Goal: Information Seeking & Learning: Learn about a topic

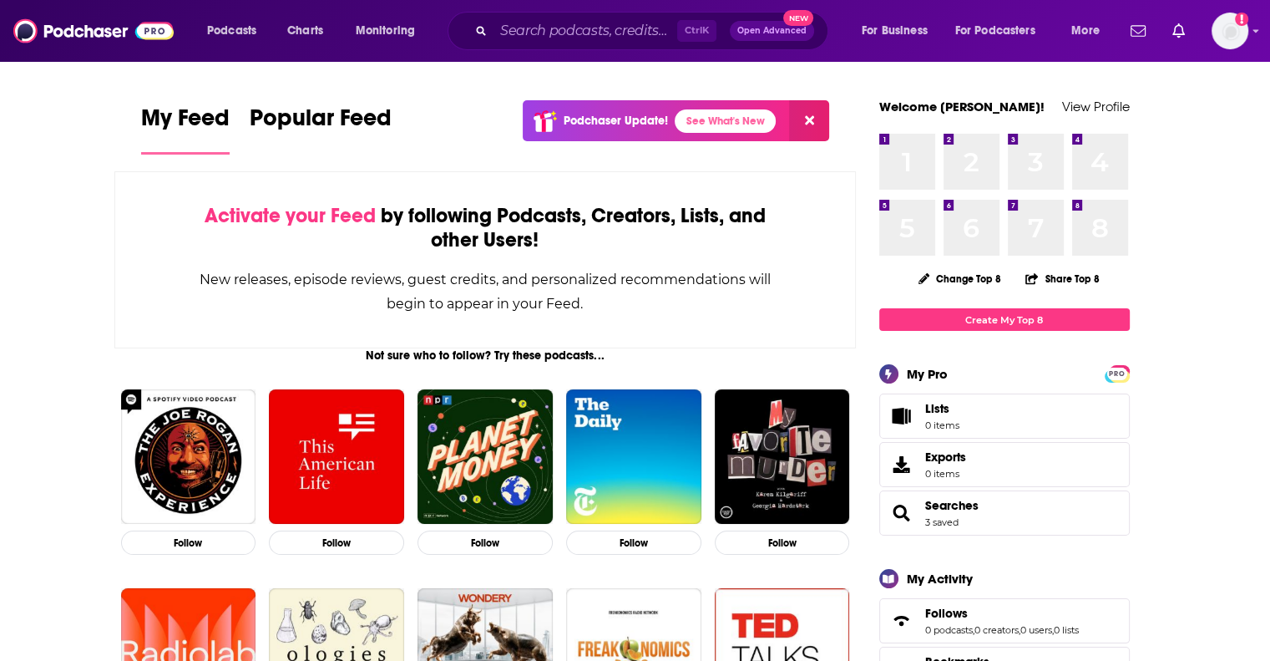
click at [170, 125] on span "My Feed" at bounding box center [185, 123] width 89 height 38
click at [555, 37] on input "Search podcasts, credits, & more..." at bounding box center [586, 31] width 184 height 27
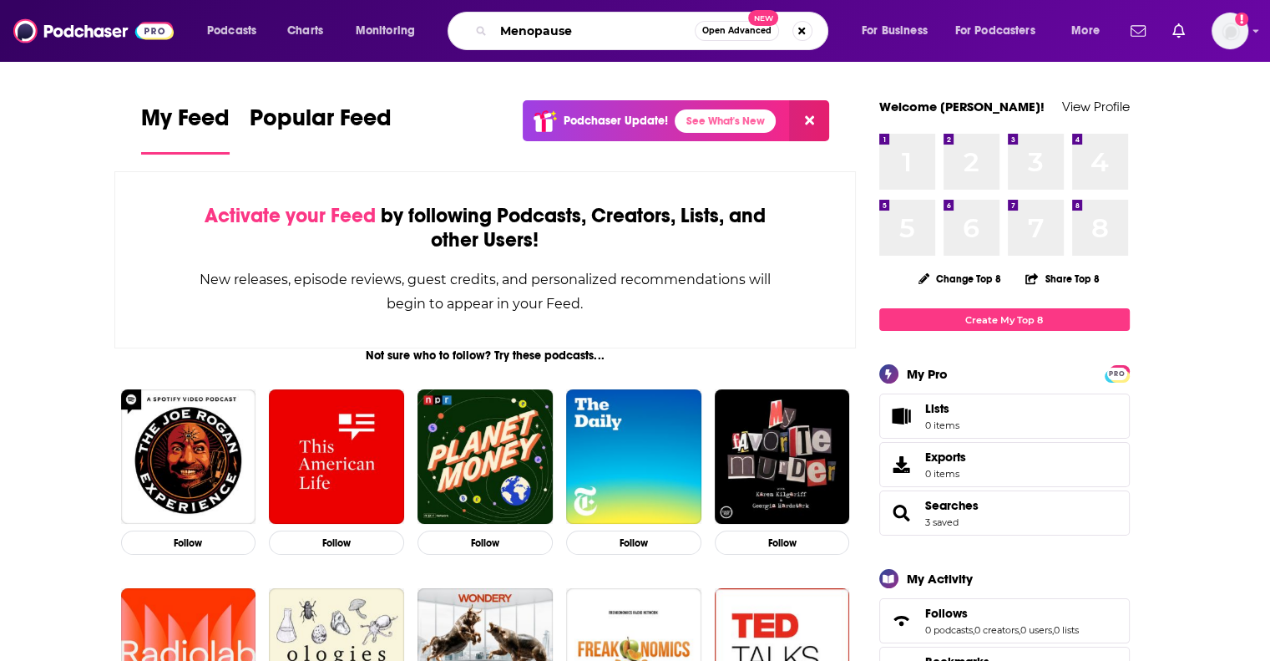
type input "Menopause"
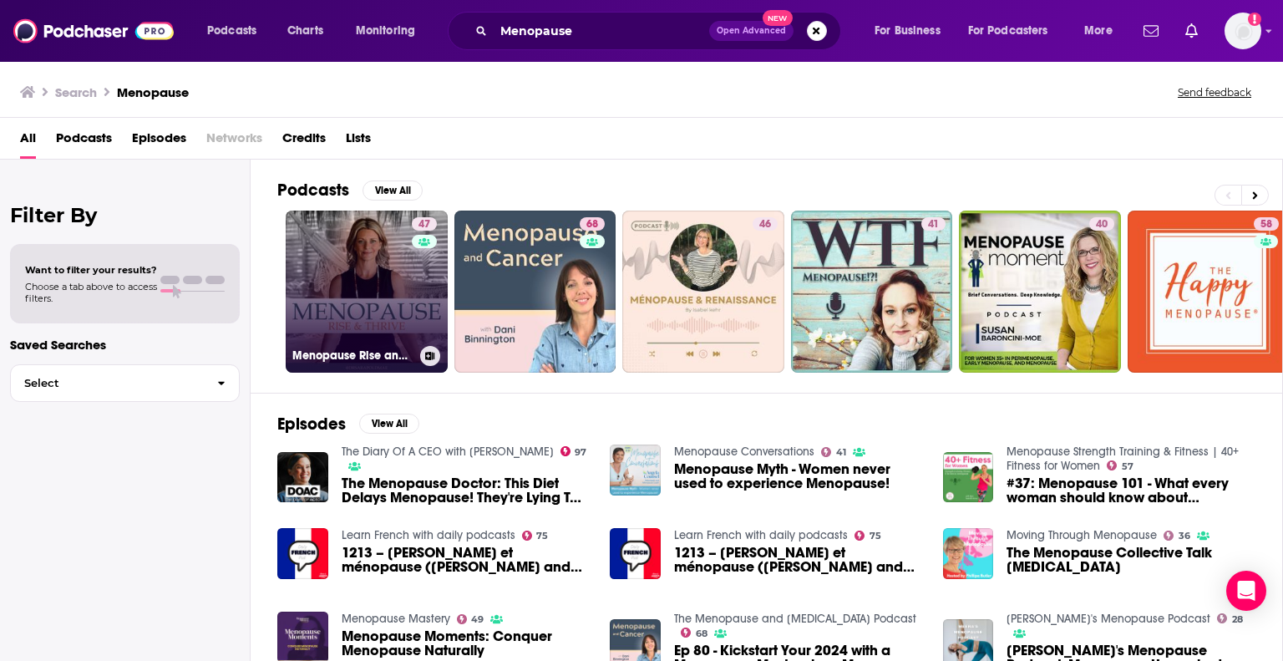
click at [405, 260] on link "47 Menopause Rise and Thrive | Helping Women Navigate Midlife and Menopause" at bounding box center [367, 291] width 162 height 162
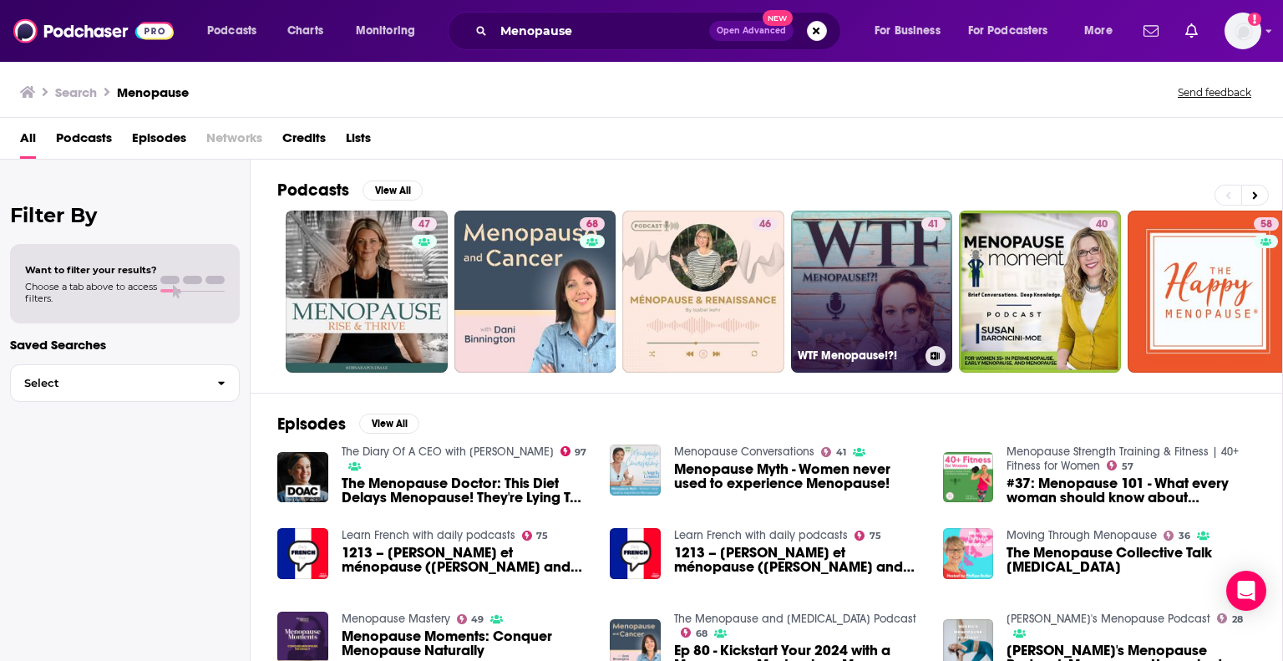
click at [848, 303] on link "41 WTF Menopause!?!" at bounding box center [872, 291] width 162 height 162
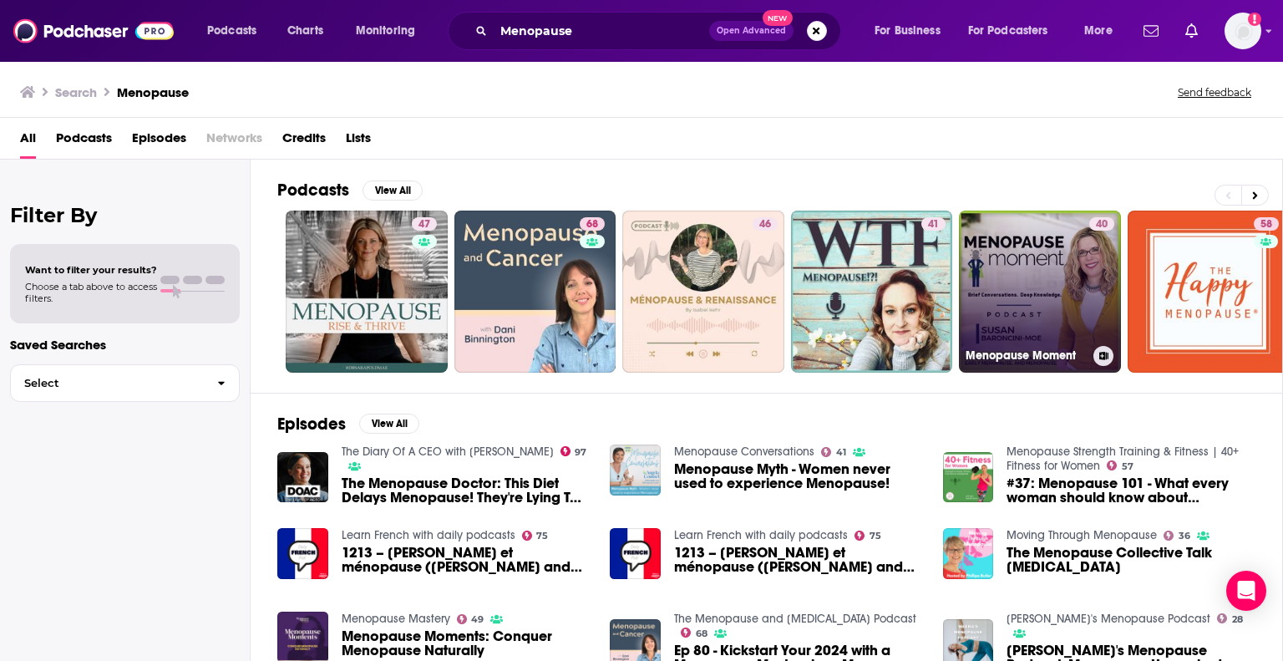
click at [1027, 280] on link "40 Menopause Moment" at bounding box center [1040, 291] width 162 height 162
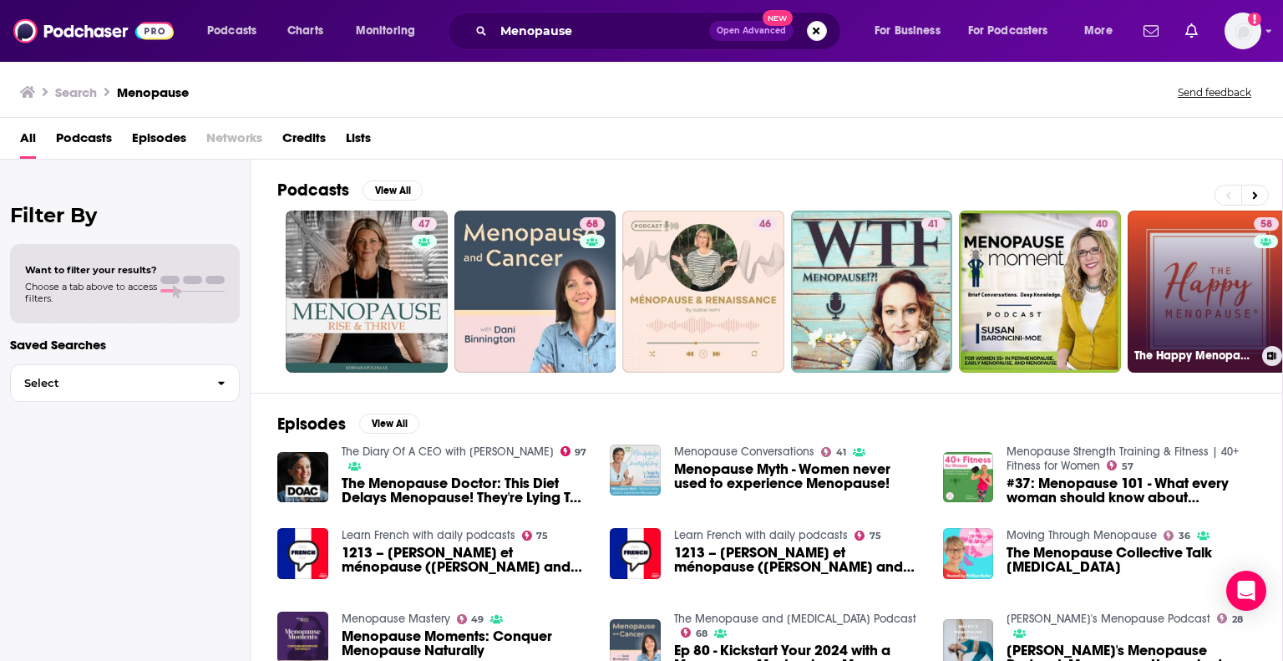
click at [1196, 248] on link "58 The Happy Menopause" at bounding box center [1208, 291] width 162 height 162
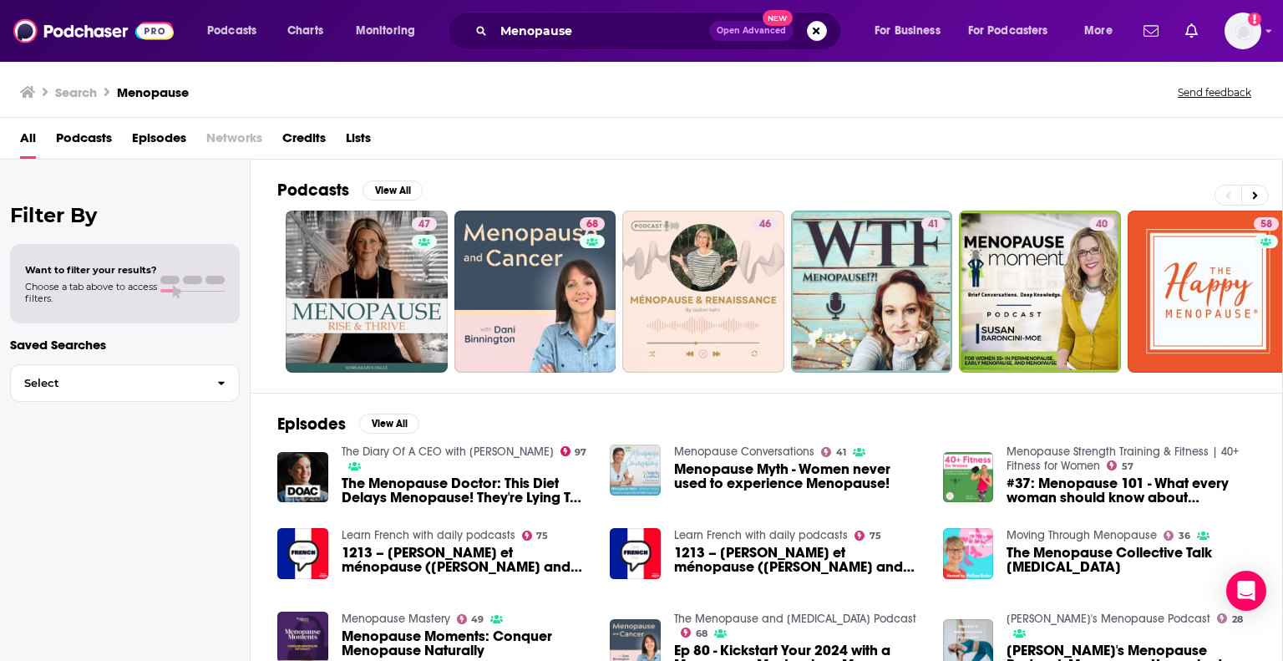
click at [752, 460] on div "Menopause Conversations 41 Menopause Myth - Women never used to experience Meno…" at bounding box center [798, 470] width 249 height 52
click at [1258, 196] on button at bounding box center [1255, 195] width 28 height 21
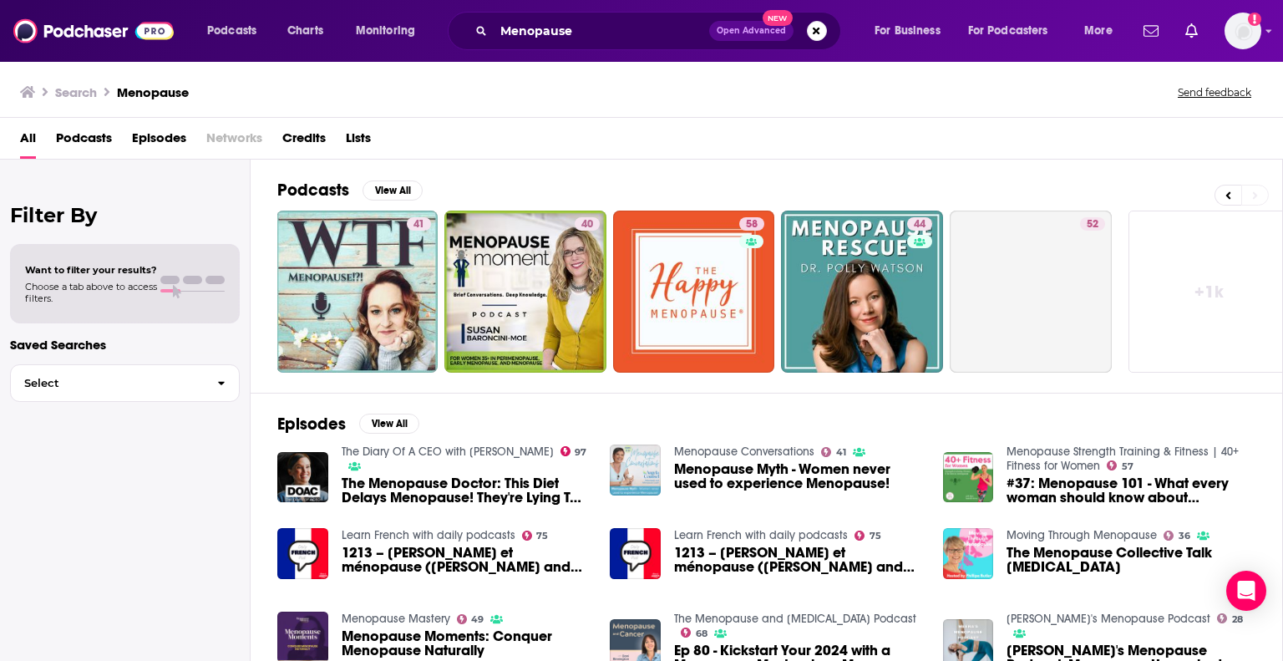
scroll to position [0, 528]
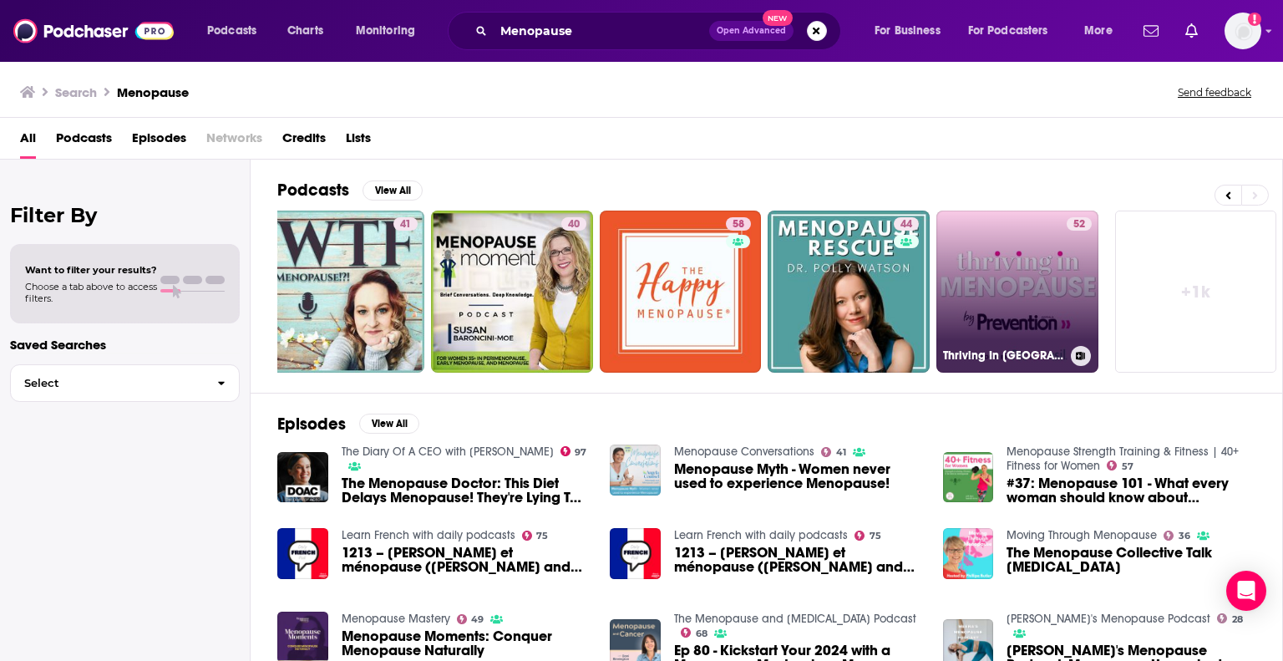
click at [997, 280] on link "52 Thriving In [GEOGRAPHIC_DATA]" at bounding box center [1017, 291] width 162 height 162
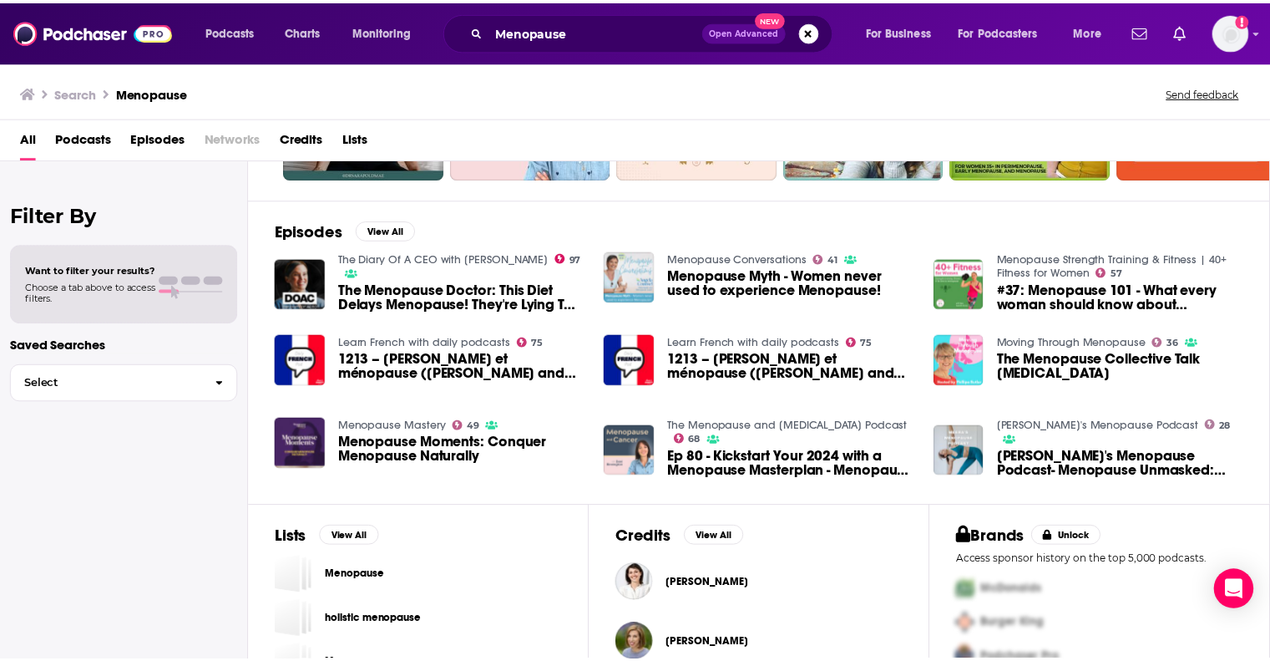
scroll to position [251, 0]
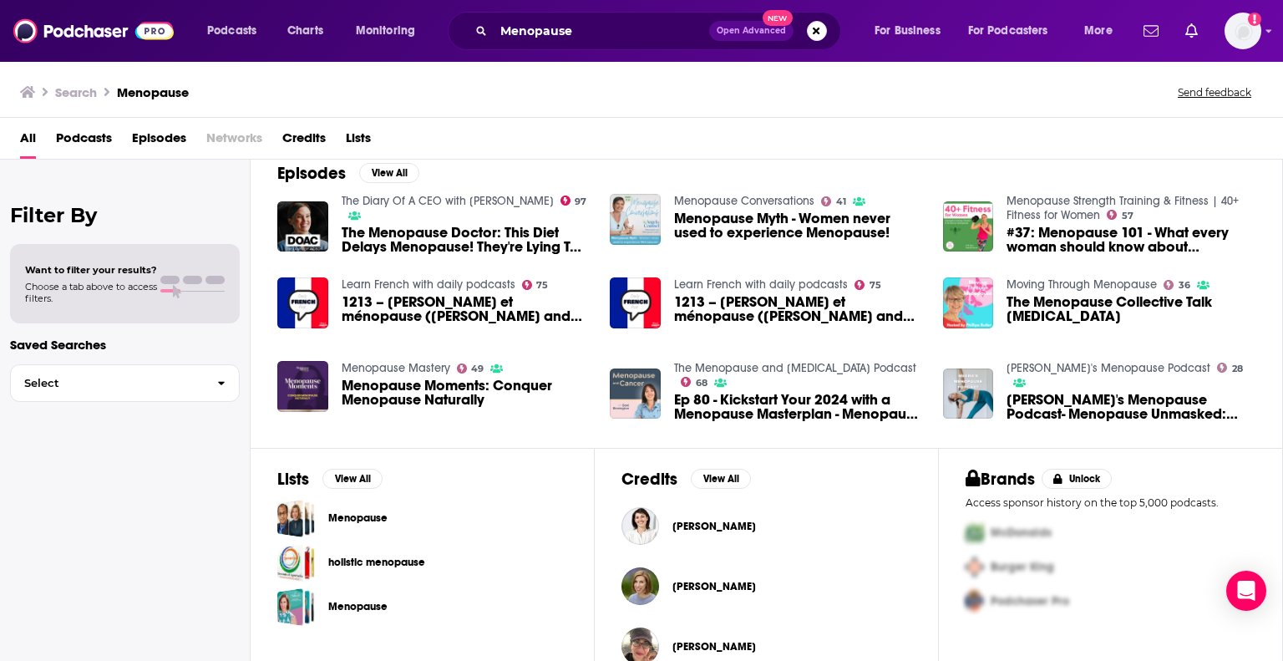
click at [447, 390] on span "Menopause Moments: Conquer Menopause Naturally" at bounding box center [466, 392] width 249 height 28
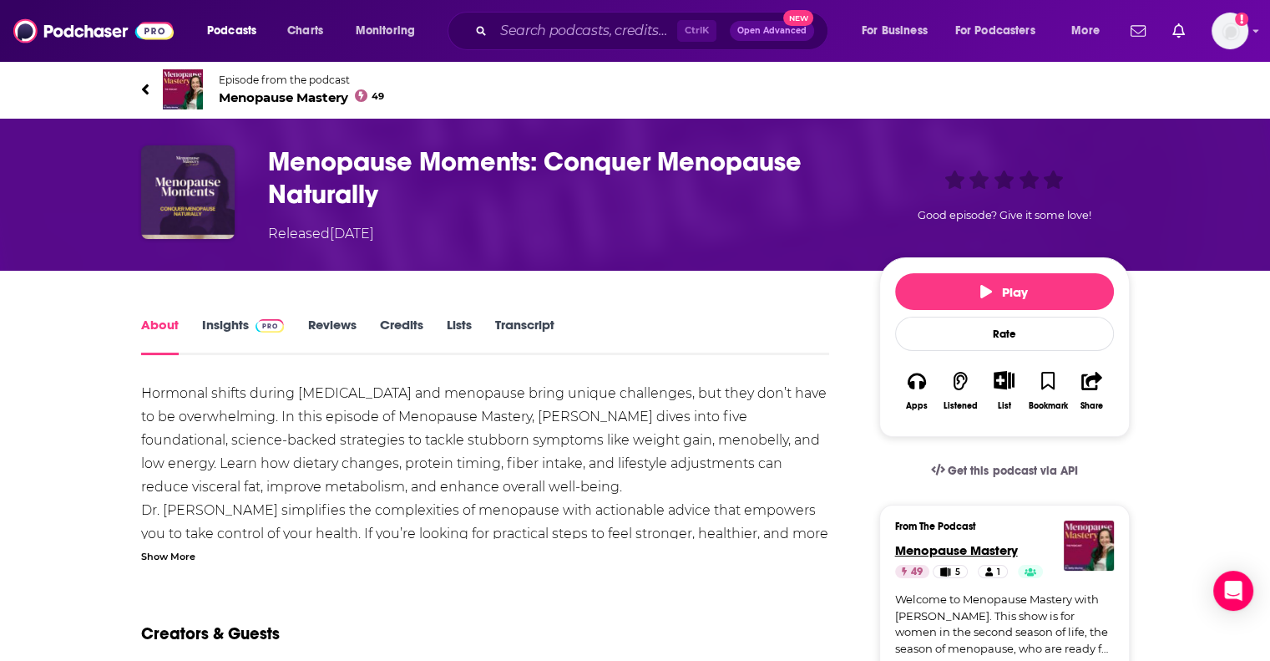
click at [924, 553] on span "Menopause Mastery" at bounding box center [956, 550] width 123 height 16
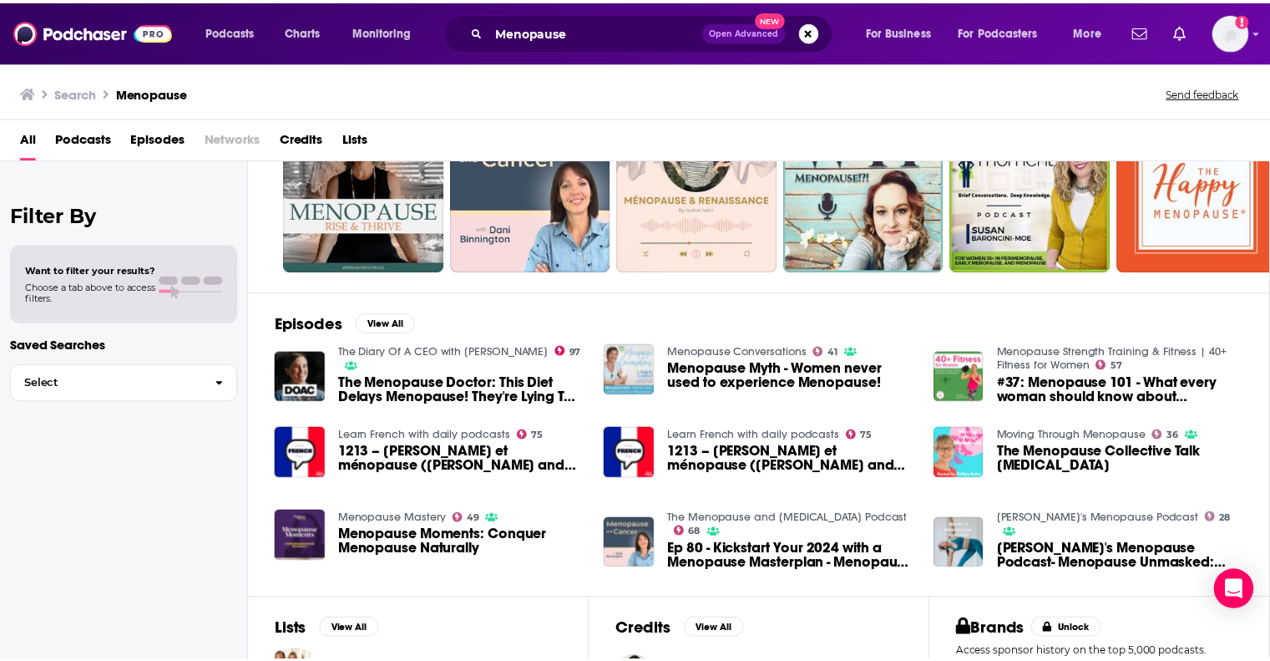
scroll to position [251, 0]
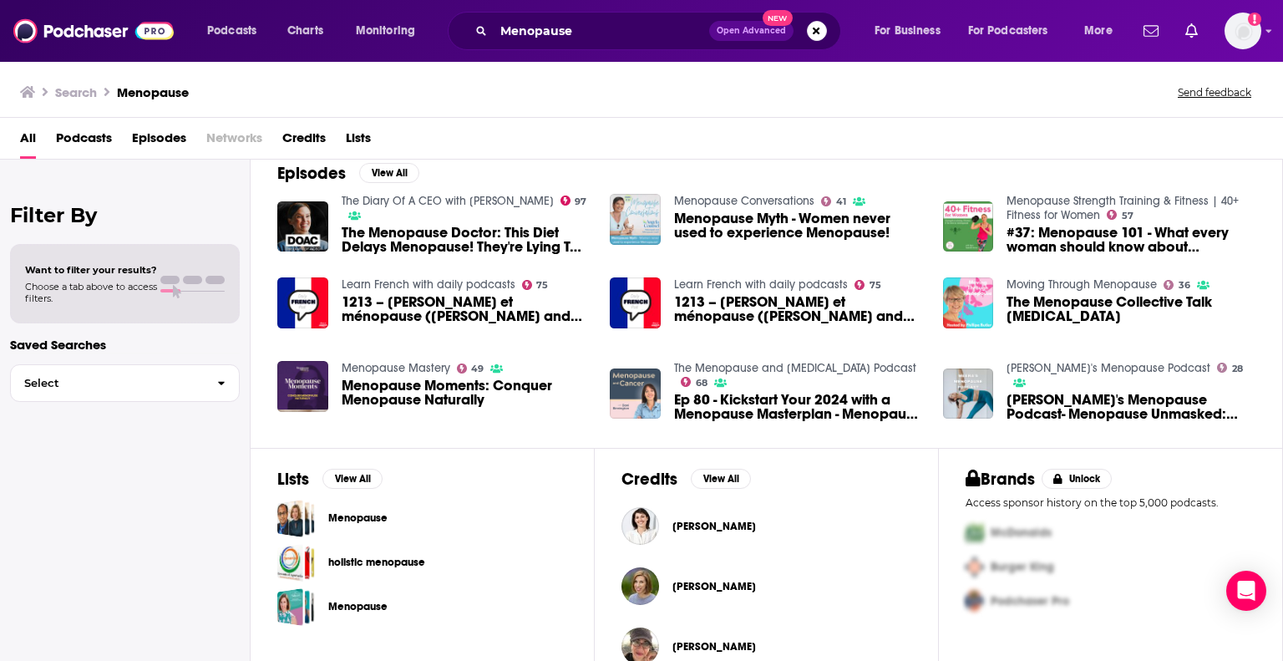
click at [1031, 392] on span "[PERSON_NAME]'s Menopause Podcast- Menopause Unmasked: Why Menopause Matters, D…" at bounding box center [1130, 406] width 249 height 28
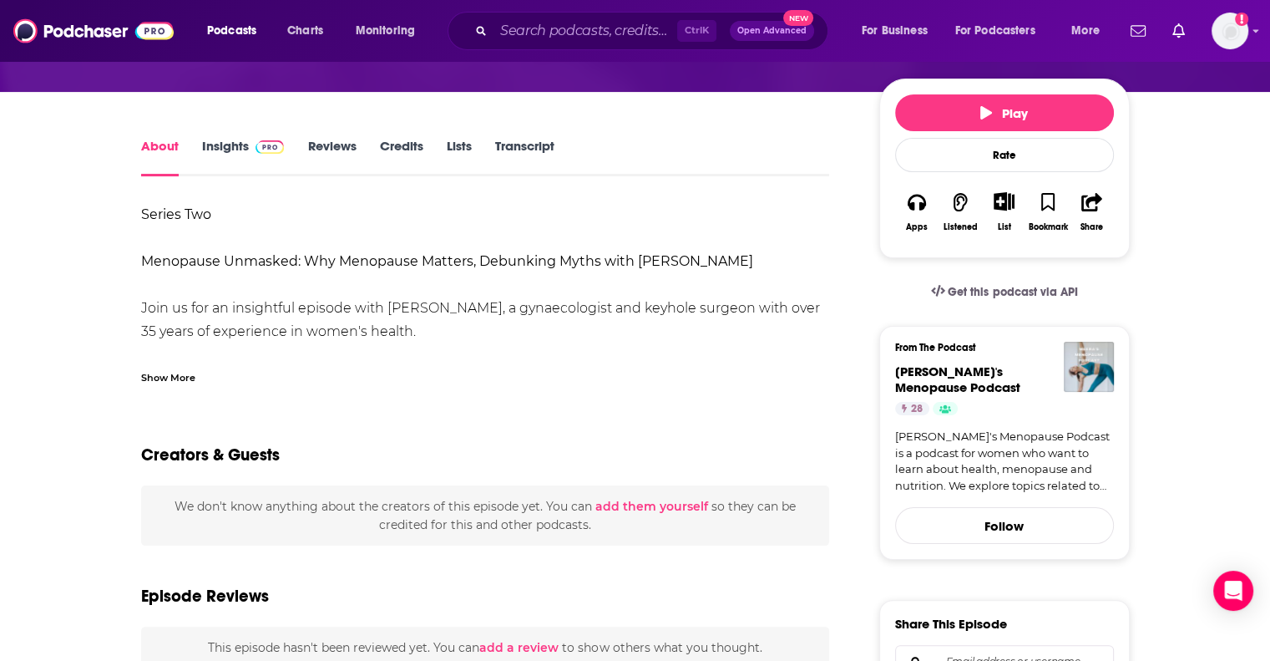
scroll to position [334, 0]
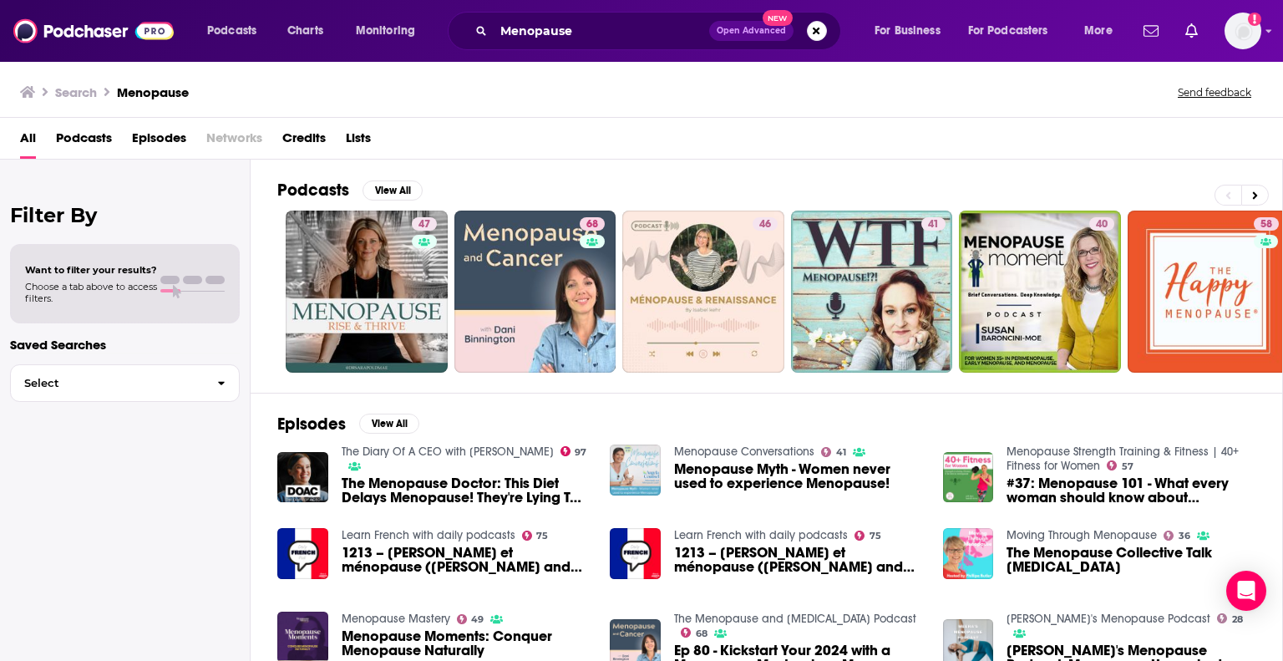
click at [1017, 494] on span "#37: Menopause 101 - What every woman should know about [MEDICAL_DATA] & menopa…" at bounding box center [1130, 490] width 249 height 28
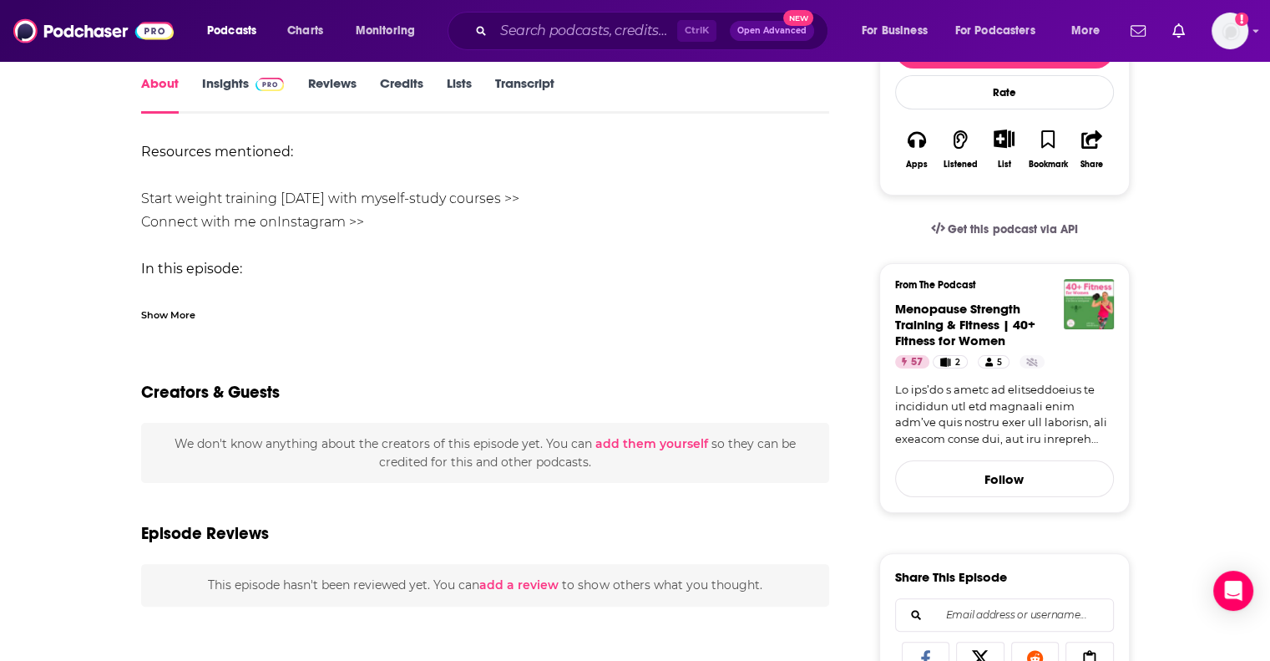
scroll to position [418, 0]
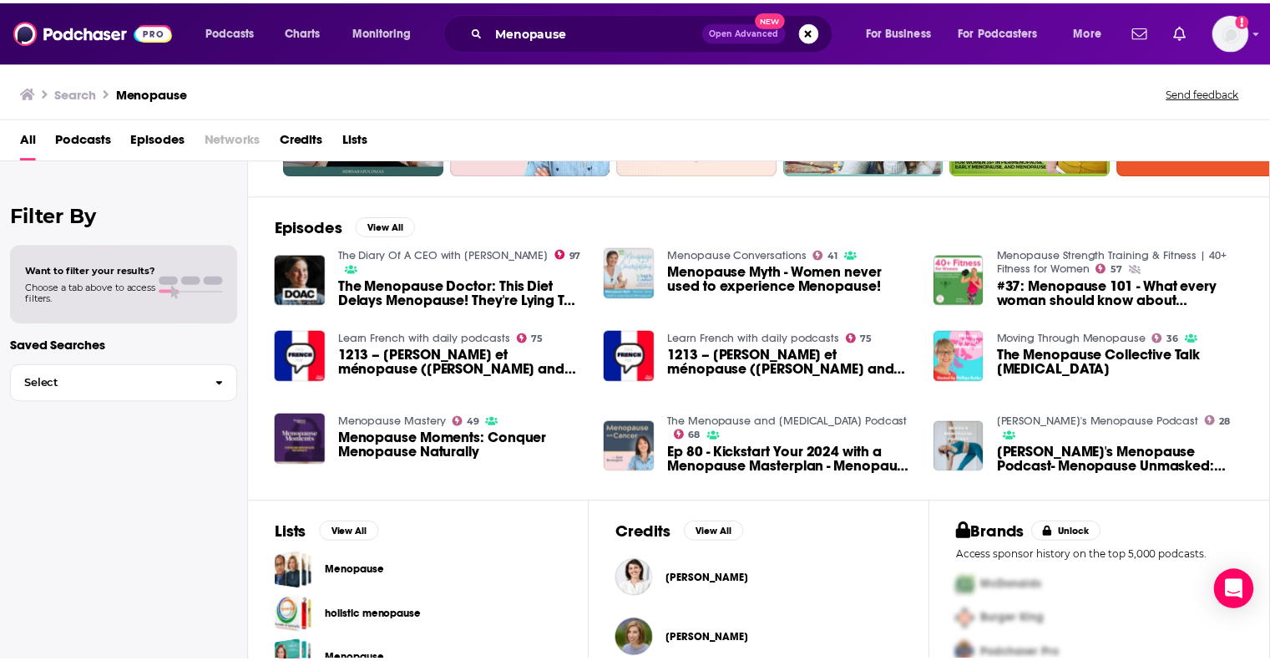
scroll to position [281, 0]
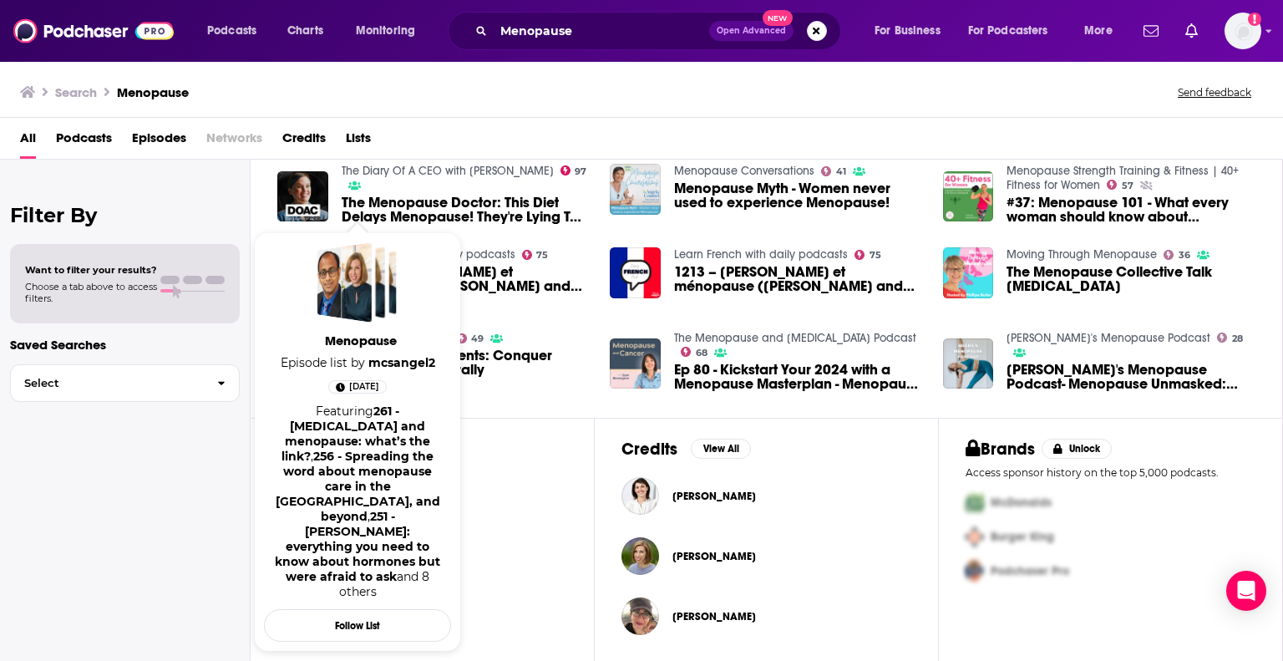
click at [344, 509] on link "251 - [PERSON_NAME]: everything you need to know about hormones but were afraid…" at bounding box center [357, 546] width 165 height 75
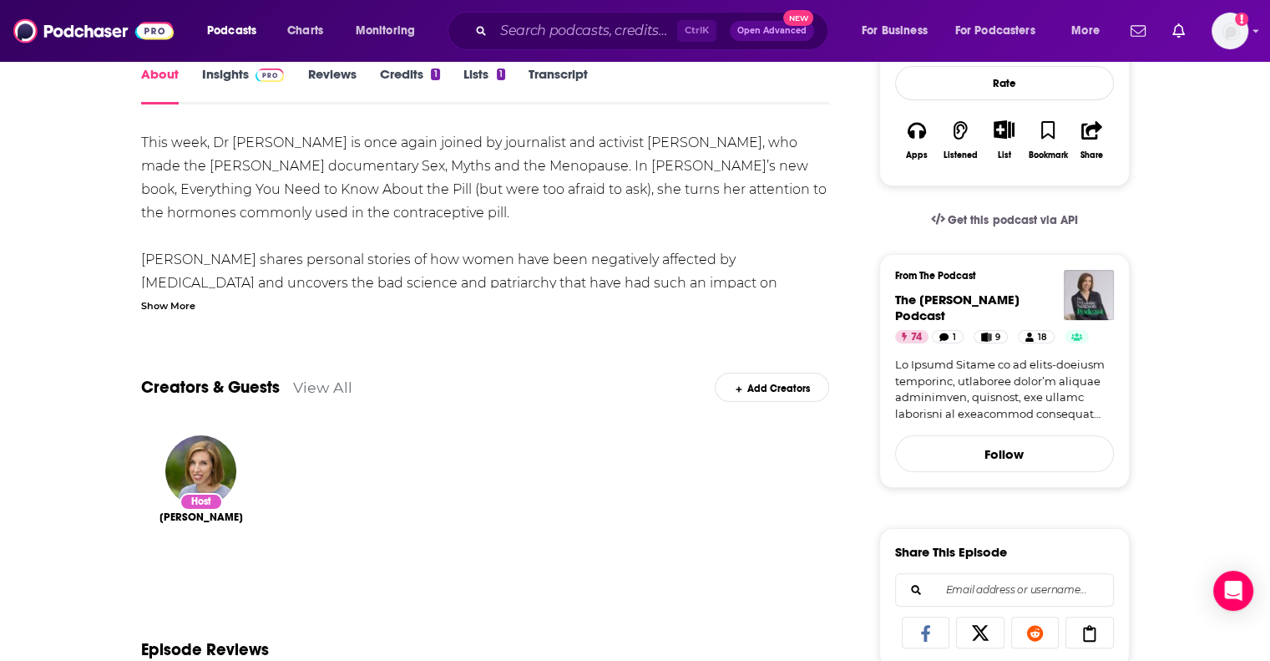
scroll to position [668, 0]
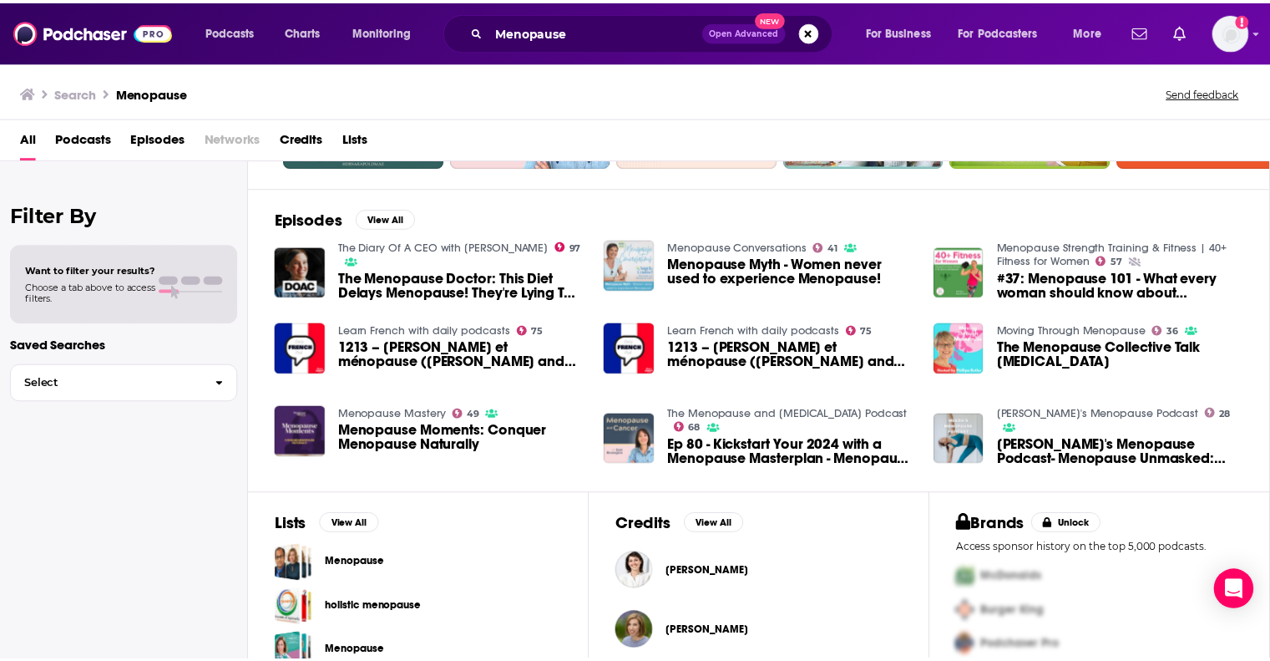
scroll to position [30, 0]
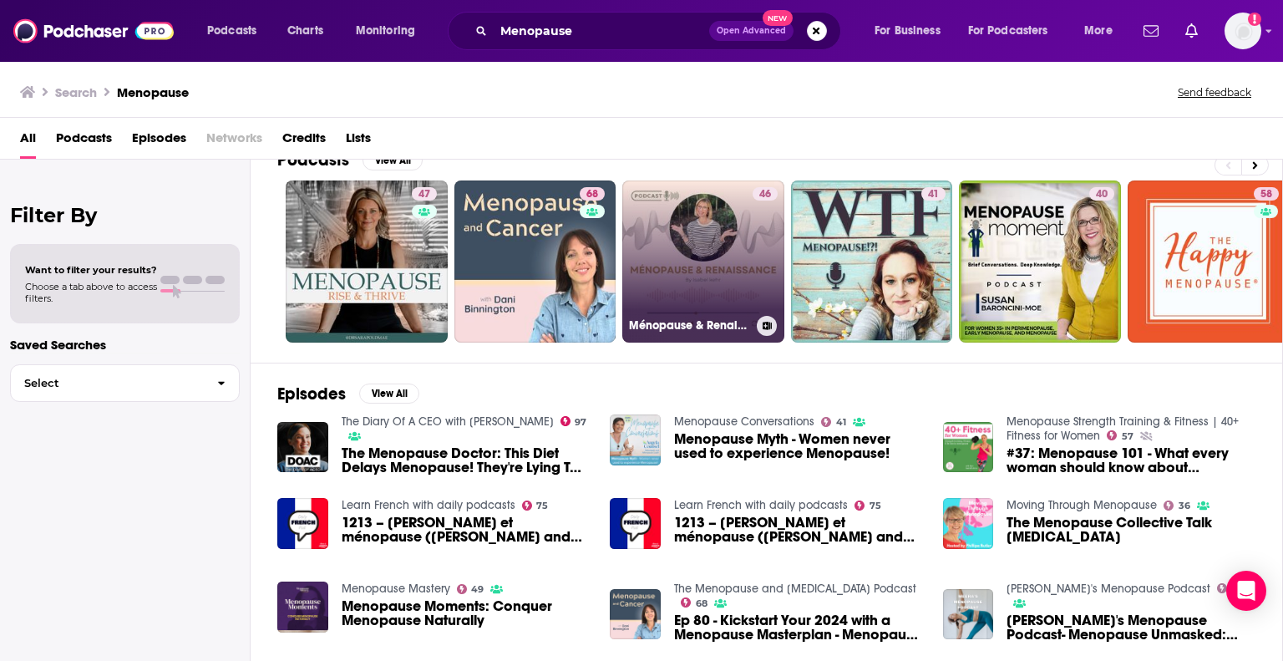
click at [657, 282] on link "46 Ménopause & Renaissance" at bounding box center [703, 261] width 162 height 162
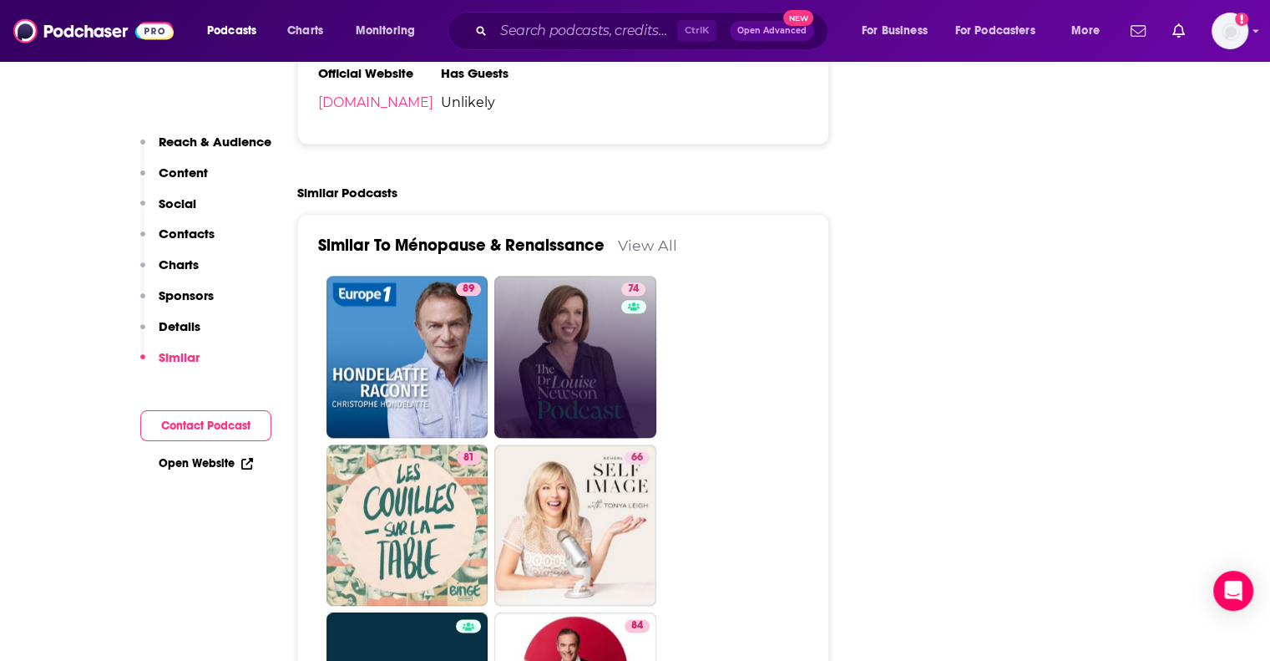
scroll to position [1921, 0]
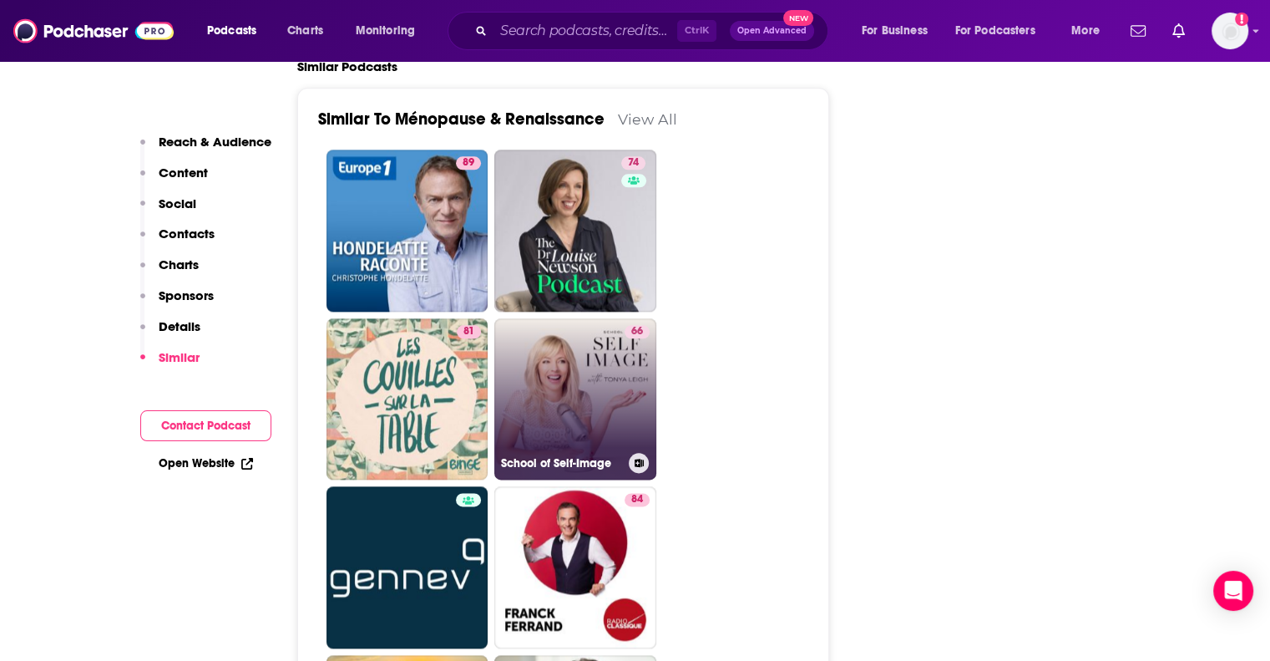
click at [595, 389] on link "66 School of Self-Image" at bounding box center [575, 399] width 162 height 162
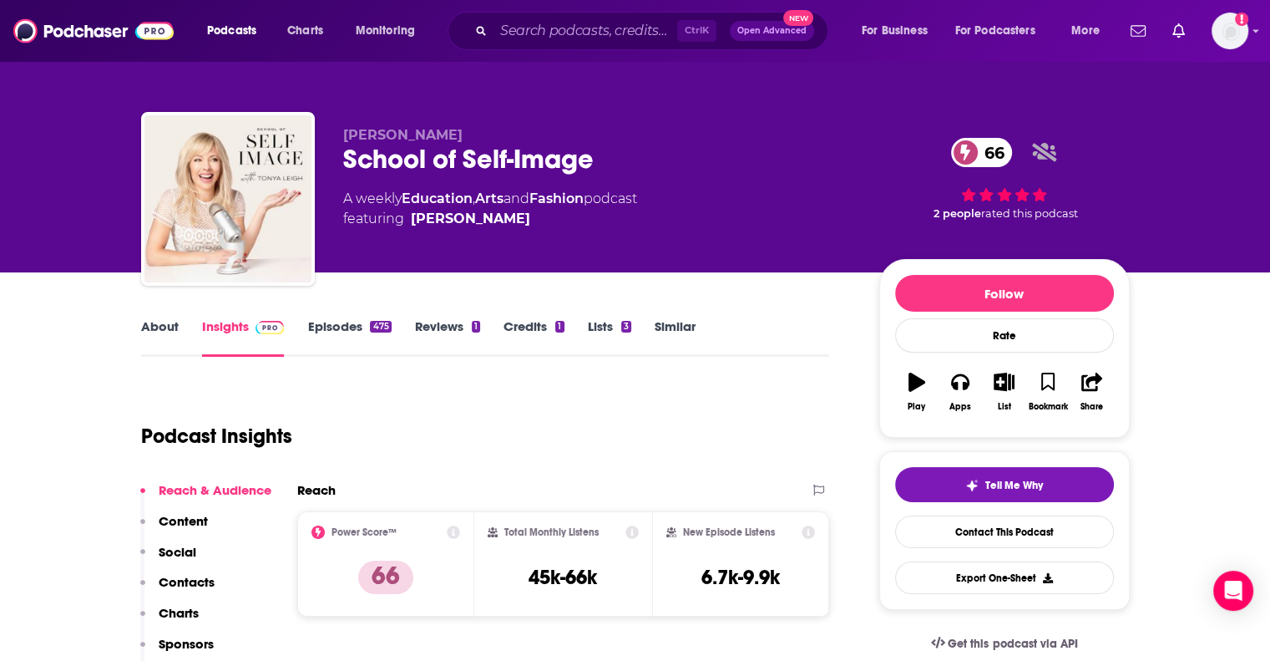
type input "[URL][DOMAIN_NAME]"
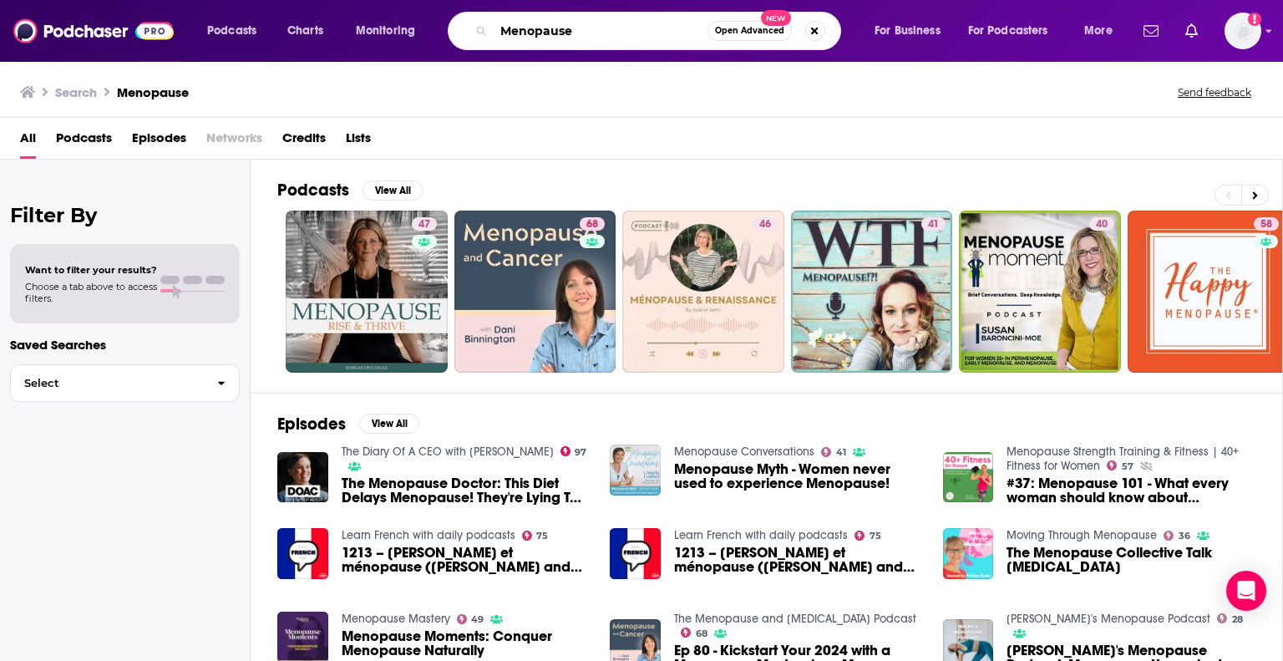
drag, startPoint x: 648, startPoint y: 23, endPoint x: 808, endPoint y: 130, distance: 192.7
click at [498, 23] on input "Menopause" at bounding box center [601, 31] width 214 height 27
type input "Woman's Health"
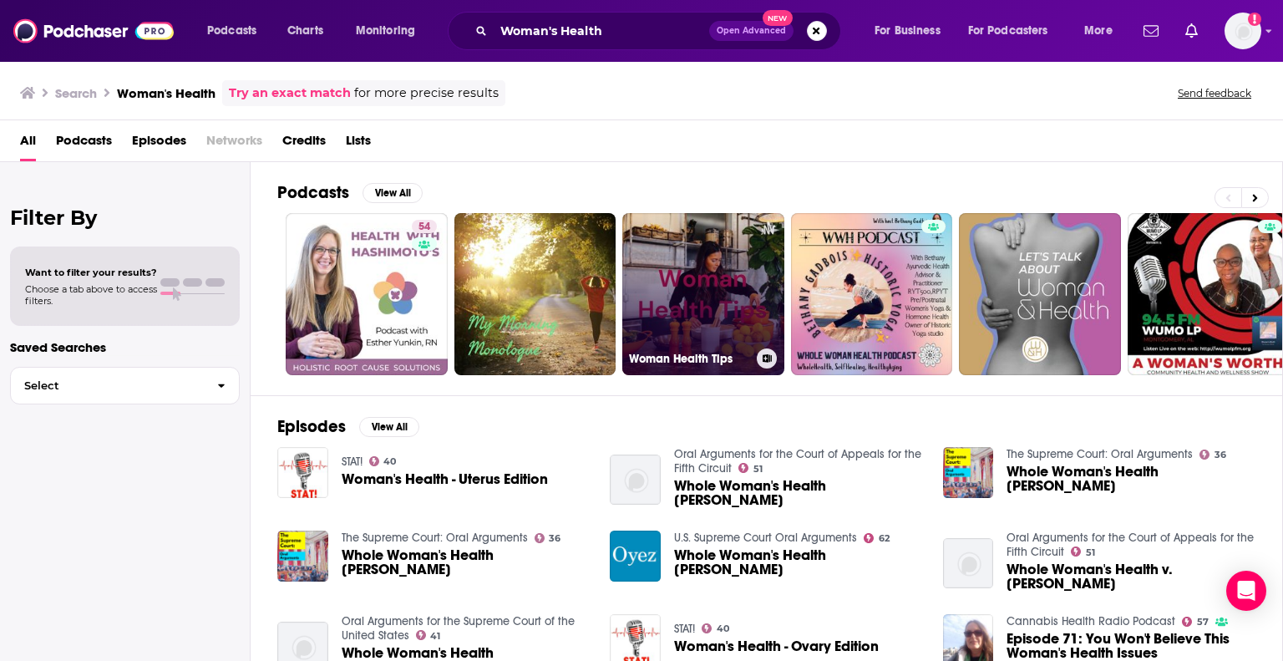
click at [732, 276] on link "Woman Health Tips" at bounding box center [703, 294] width 162 height 162
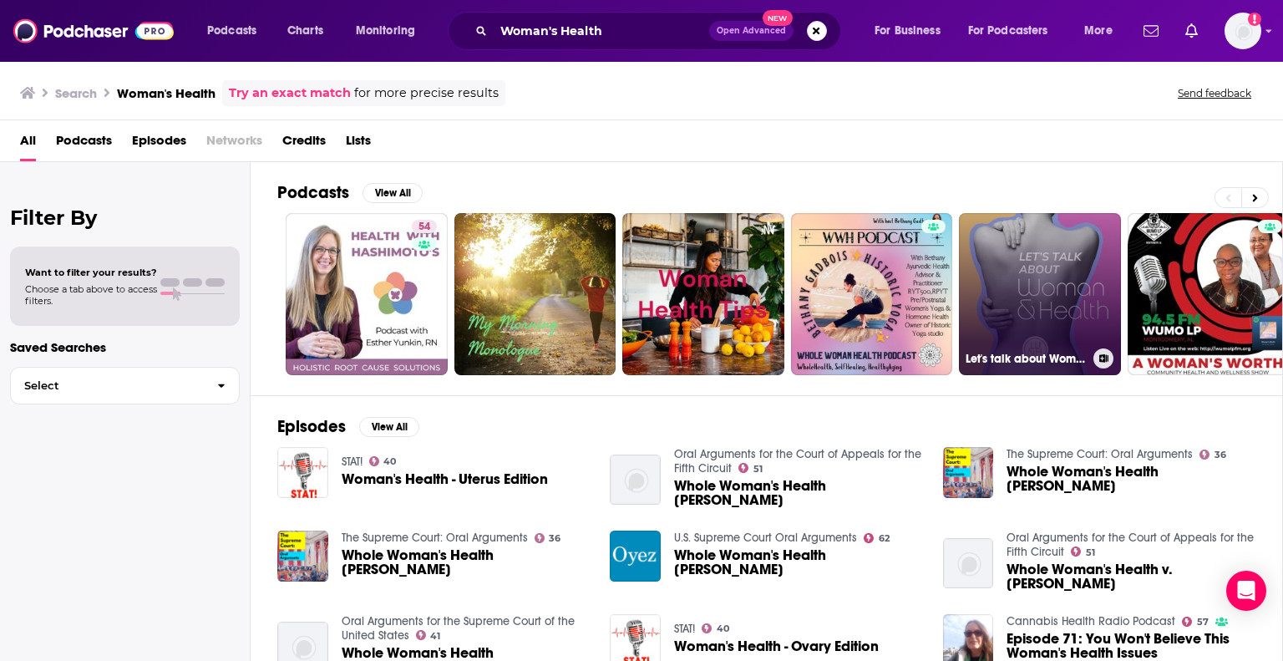
click at [1019, 271] on link "Let's talk about Woman & Health" at bounding box center [1040, 294] width 162 height 162
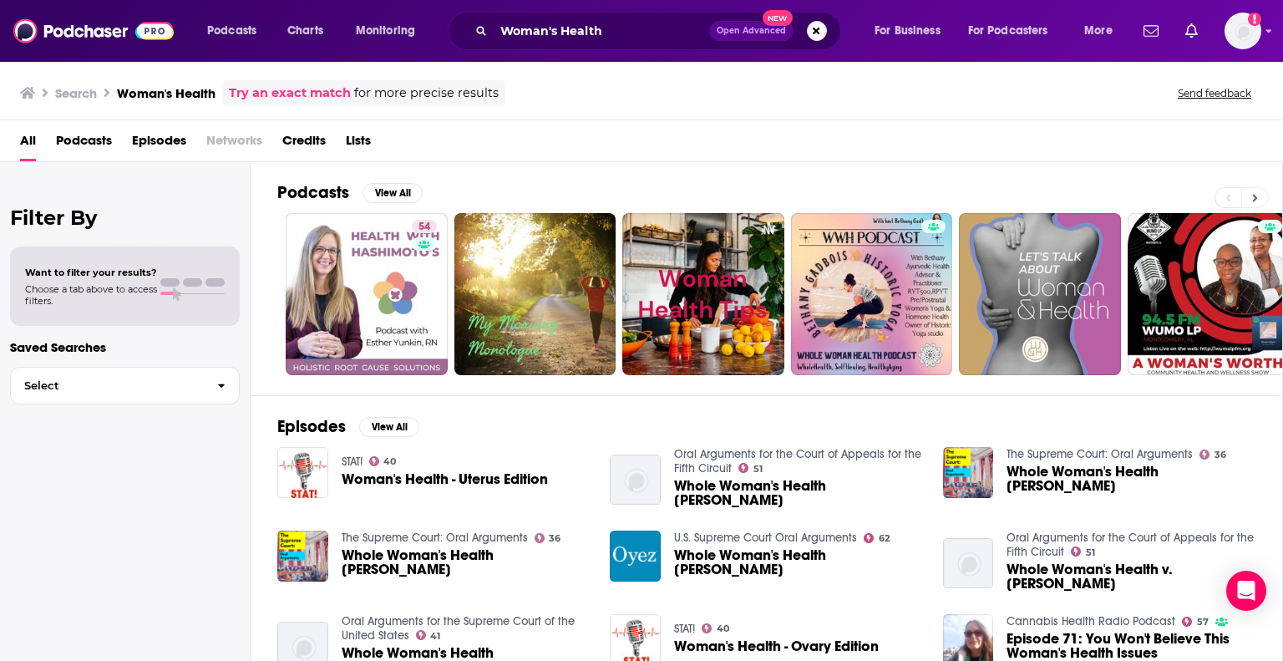
click at [1255, 198] on icon at bounding box center [1255, 198] width 5 height 8
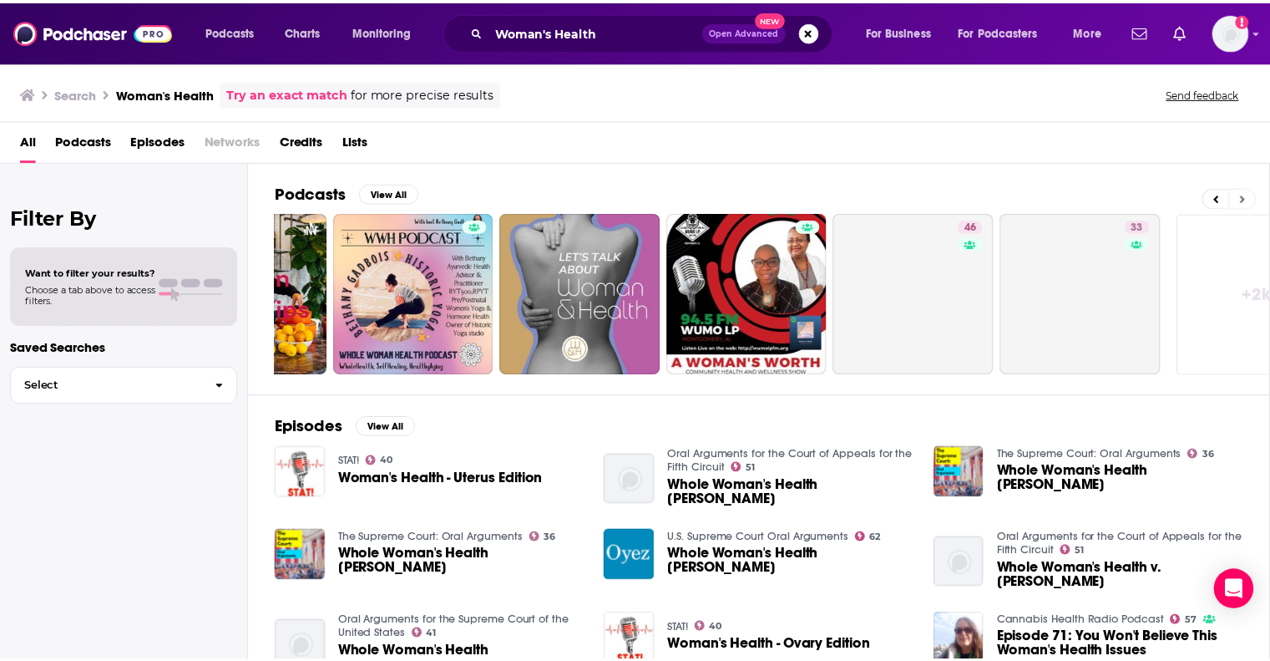
scroll to position [0, 528]
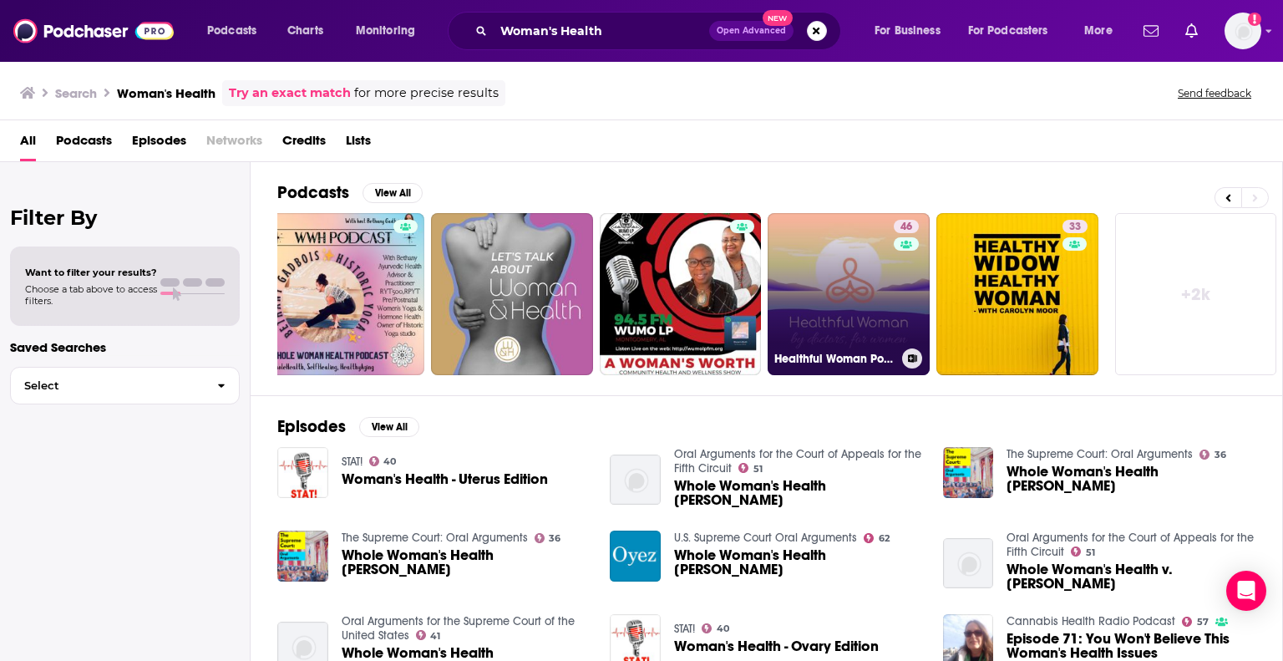
click at [844, 306] on link "46 Healthful Woman Podcast" at bounding box center [848, 294] width 162 height 162
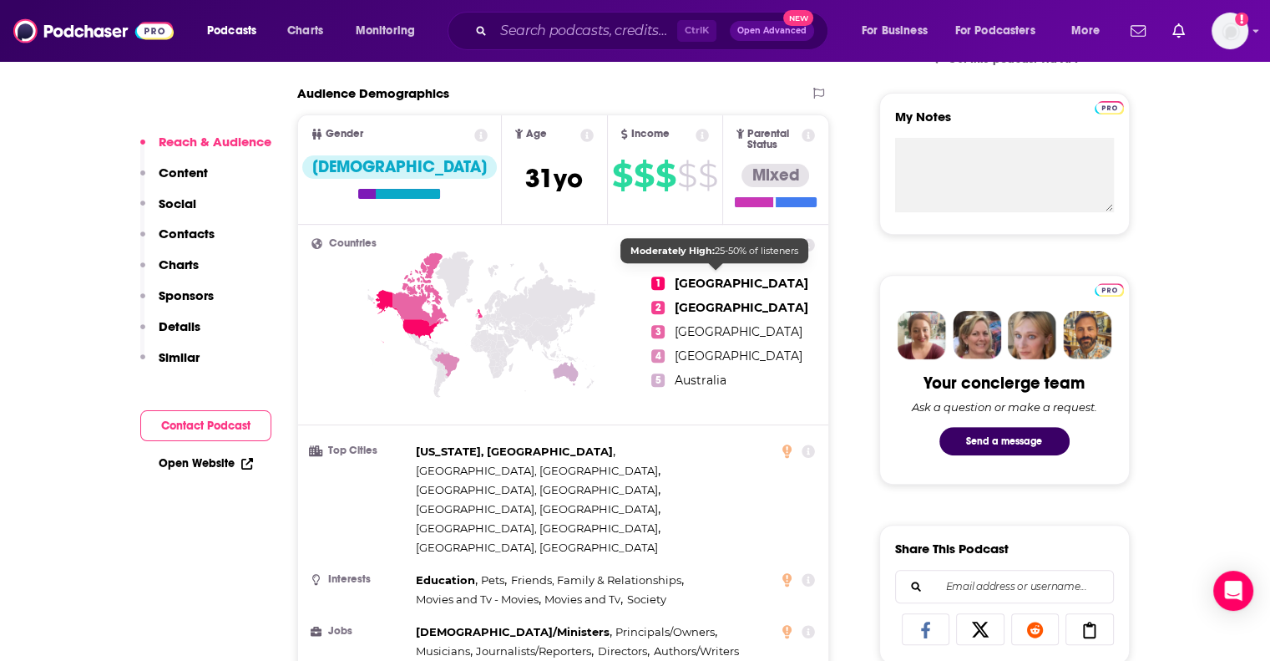
scroll to position [251, 0]
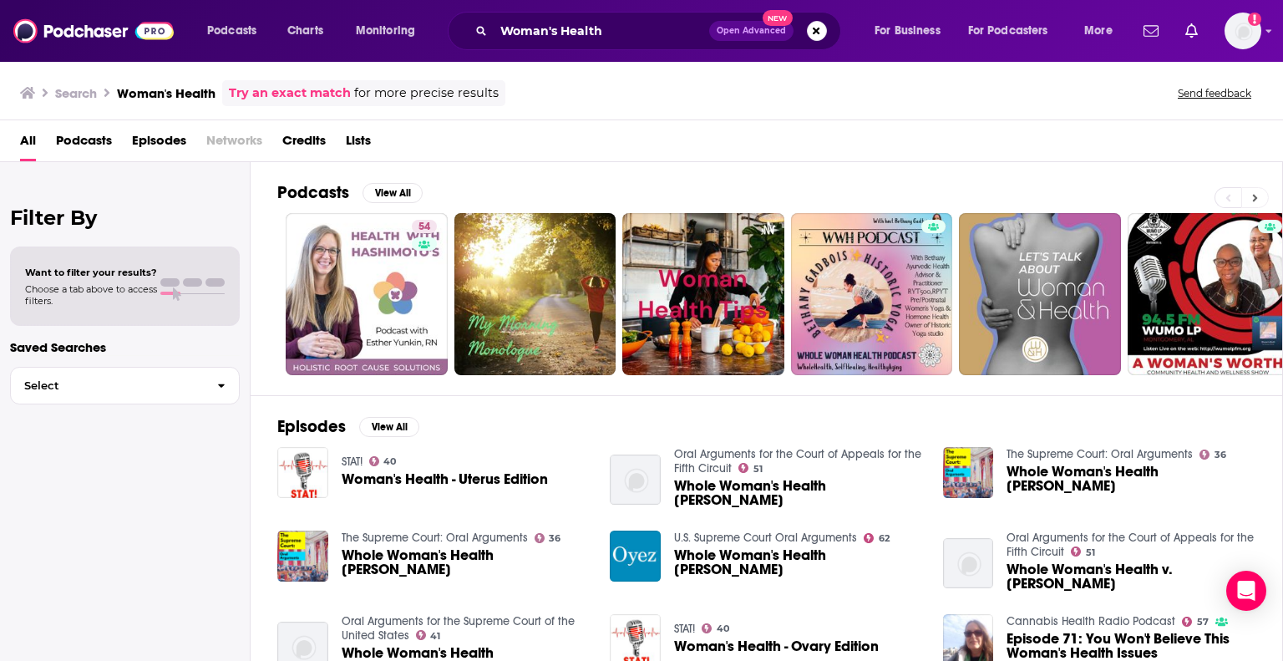
click at [1251, 190] on button at bounding box center [1255, 197] width 28 height 21
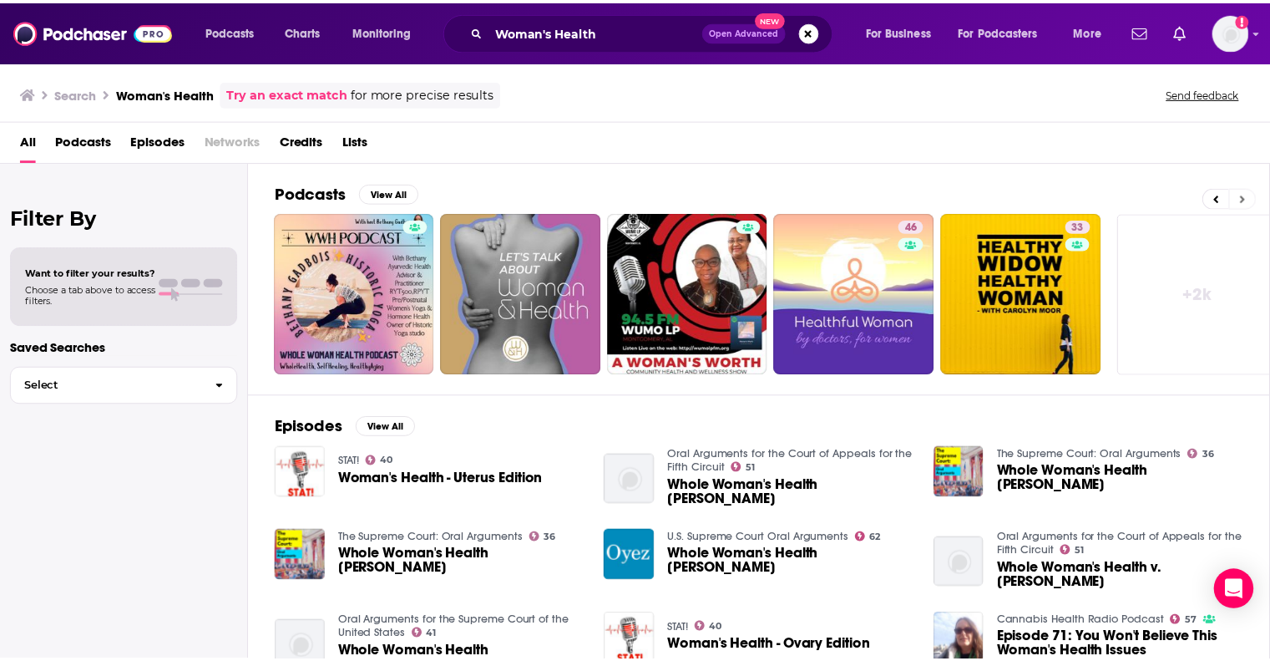
scroll to position [0, 528]
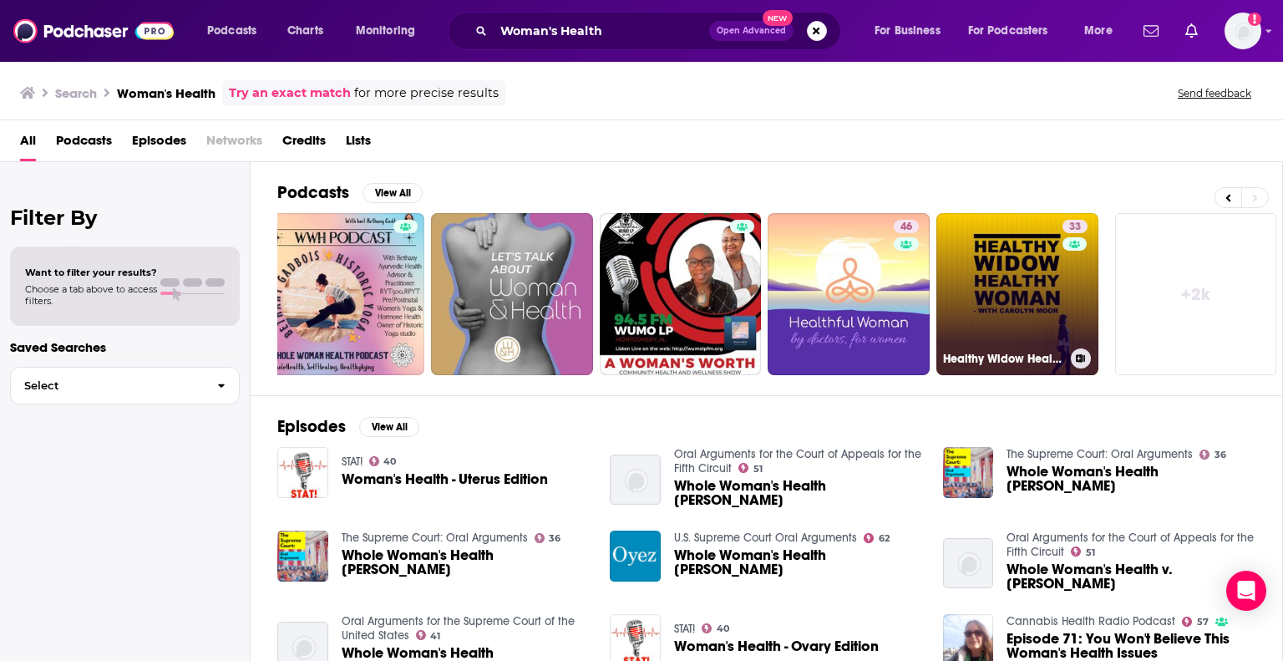
click at [1029, 291] on link "33 Healthy Widow Healthy Woman" at bounding box center [1017, 294] width 162 height 162
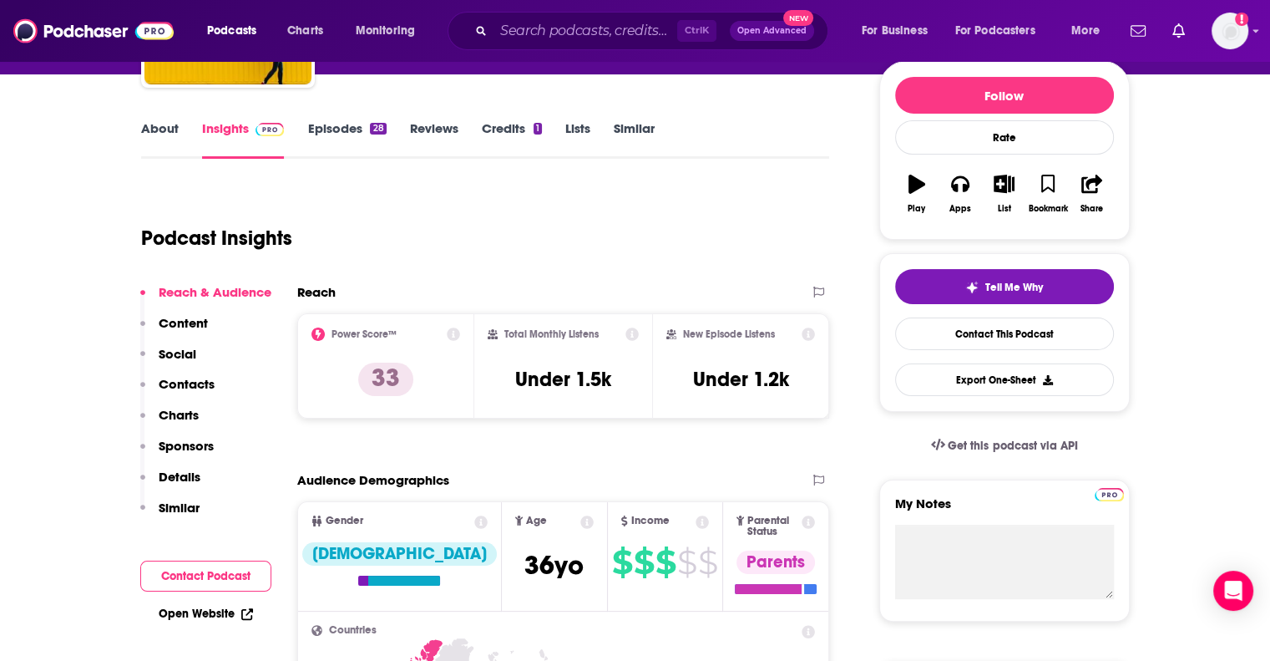
scroll to position [334, 0]
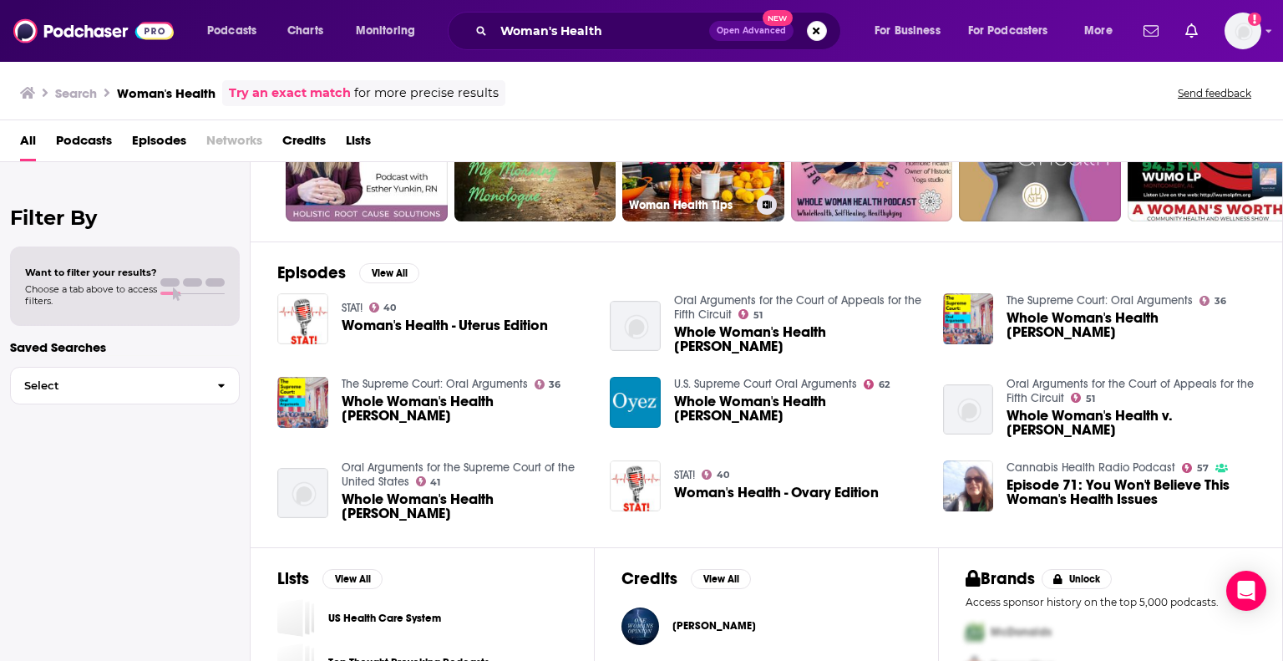
scroll to position [281, 0]
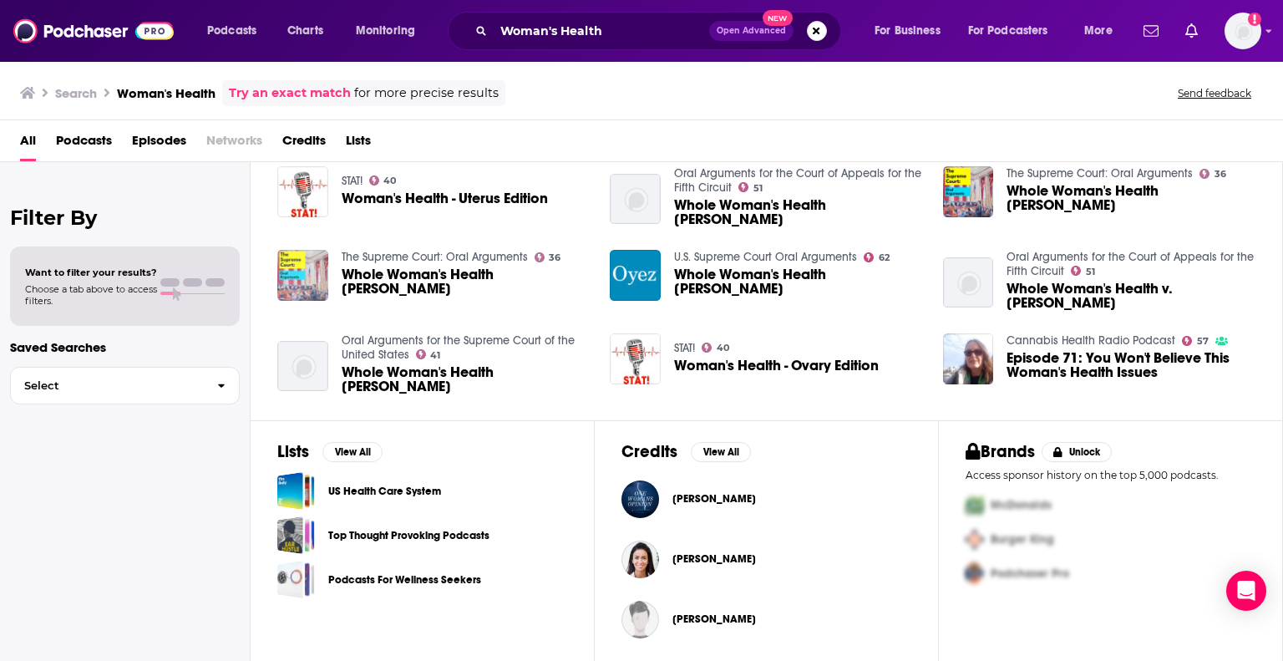
click at [287, 260] on img "Whole Woman's Health v. Hellerstedt" at bounding box center [302, 275] width 51 height 51
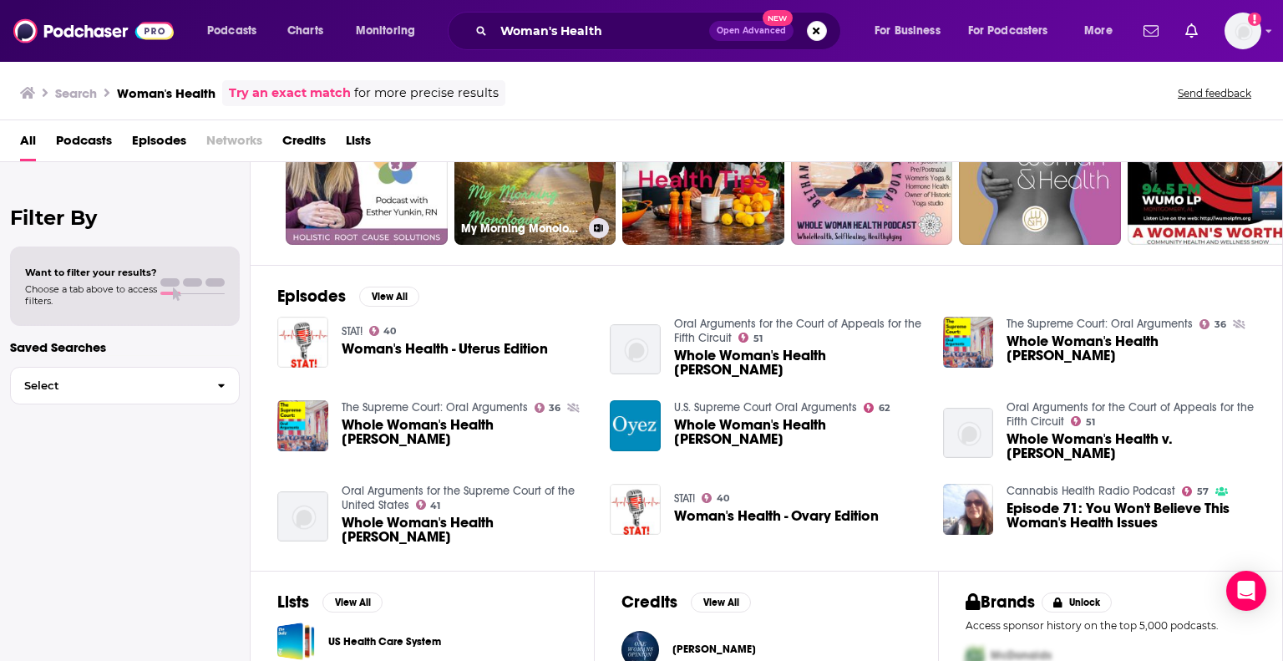
scroll to position [281, 0]
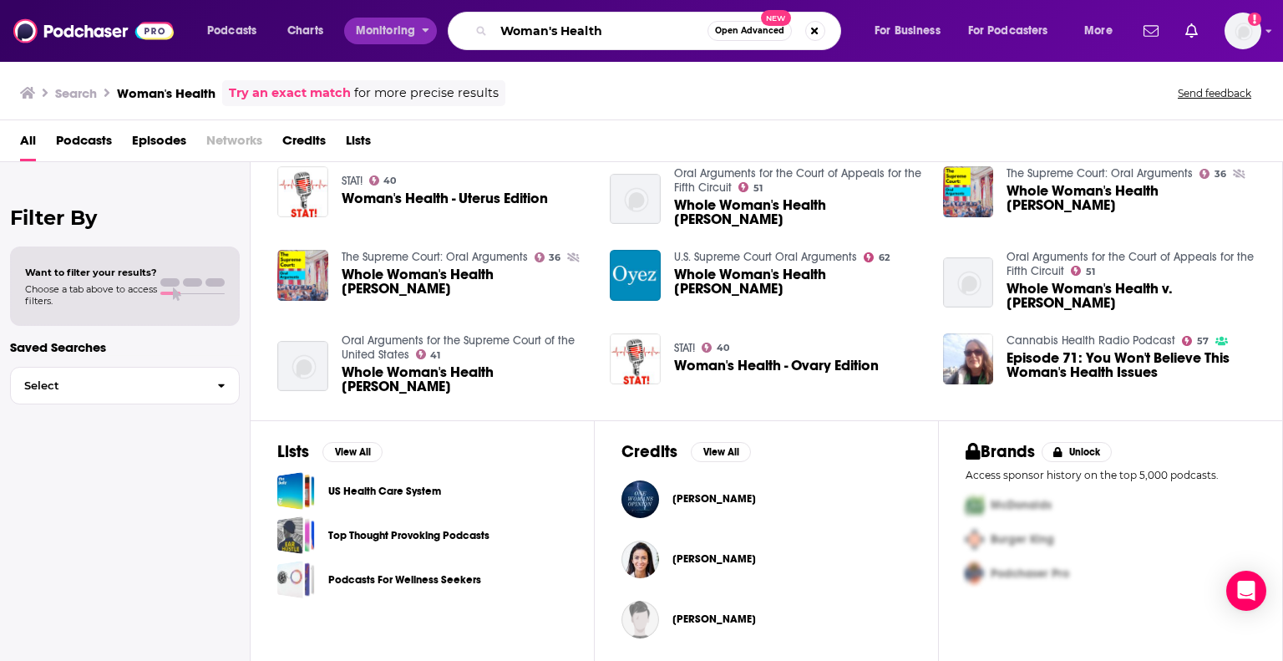
drag, startPoint x: 622, startPoint y: 28, endPoint x: 421, endPoint y: 33, distance: 201.3
click at [421, 33] on div "Podcasts Charts Monitoring Woman's Health Open Advanced New For Business For Po…" at bounding box center [661, 31] width 933 height 38
type input "Woman's Nutrition"
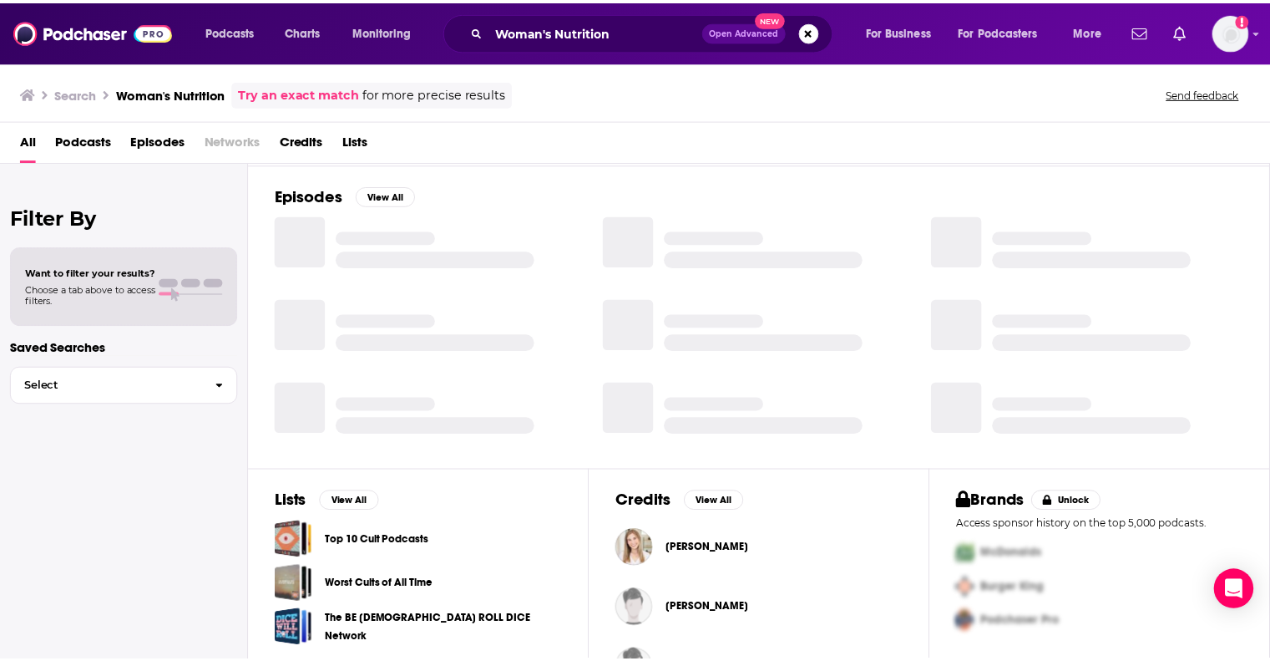
scroll to position [281, 0]
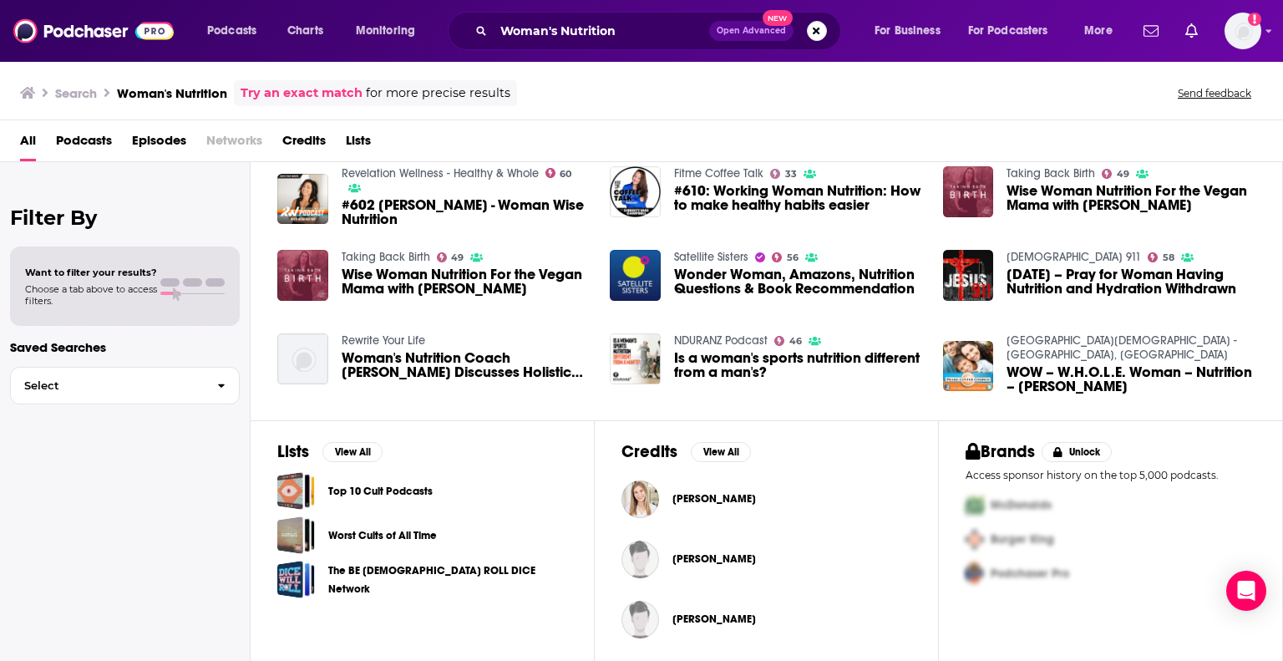
click at [418, 198] on span "#602 [PERSON_NAME] - Woman Wise Nutrition" at bounding box center [466, 212] width 249 height 28
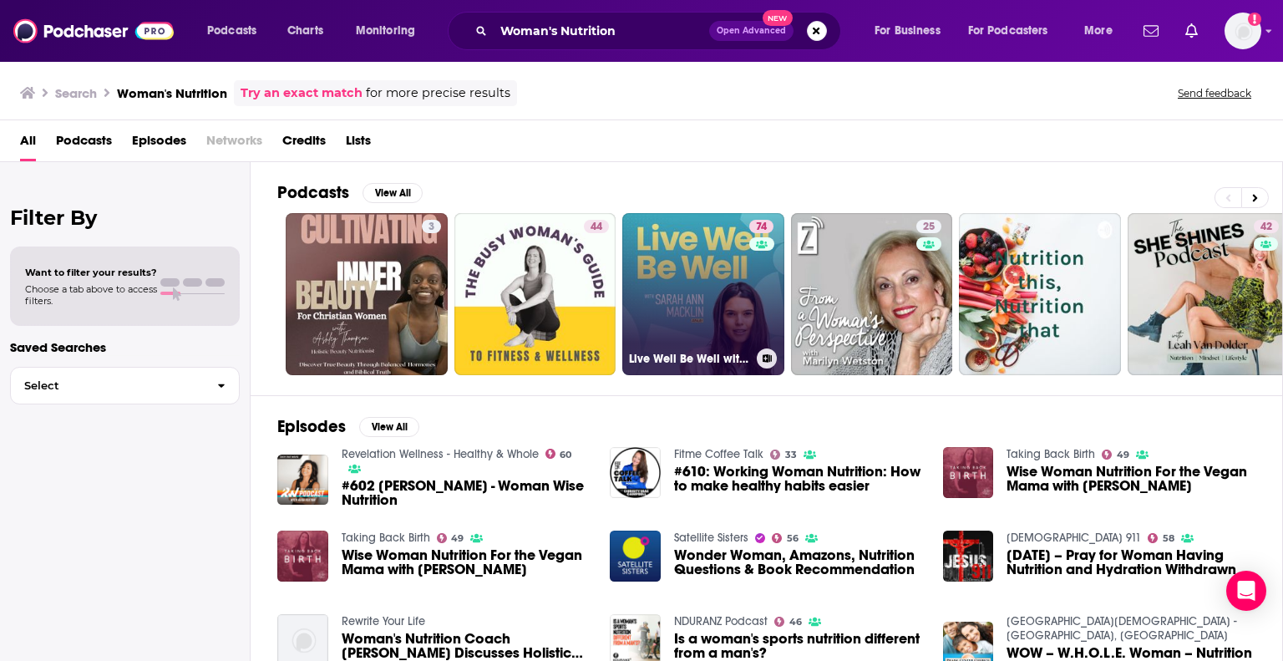
click at [678, 297] on link "74 Live Well Be Well with [PERSON_NAME] [PERSON_NAME] | Health, Lifestyle, Nutr…" at bounding box center [703, 294] width 162 height 162
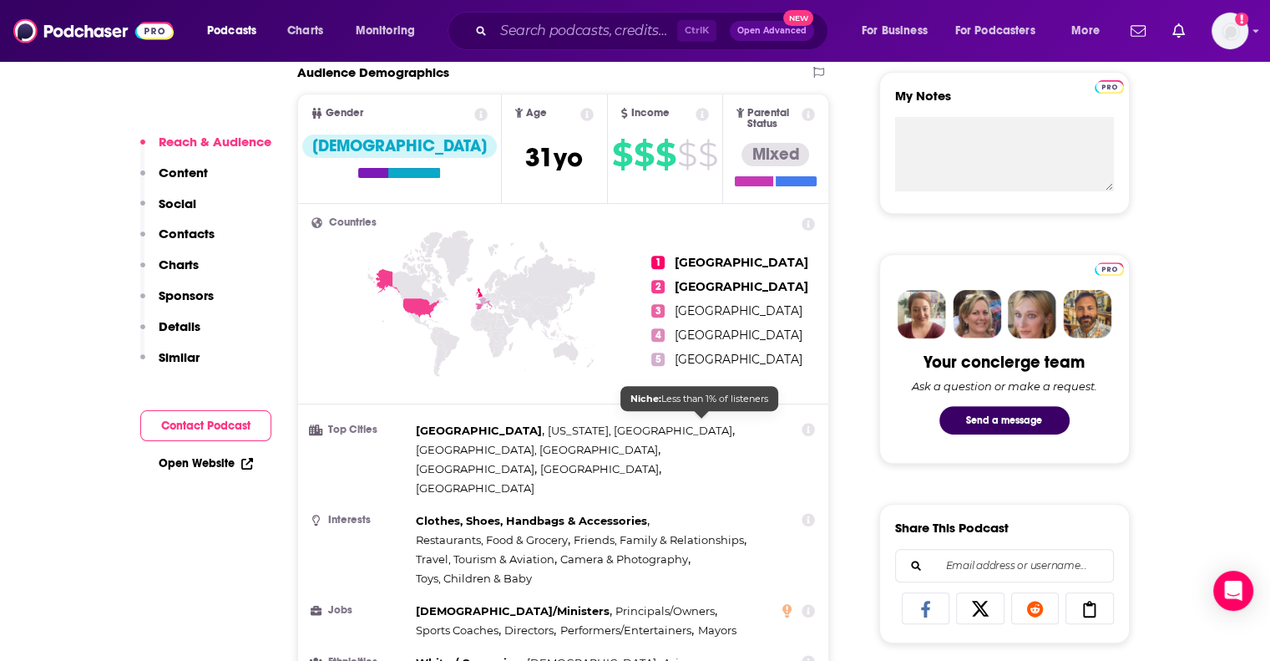
scroll to position [835, 0]
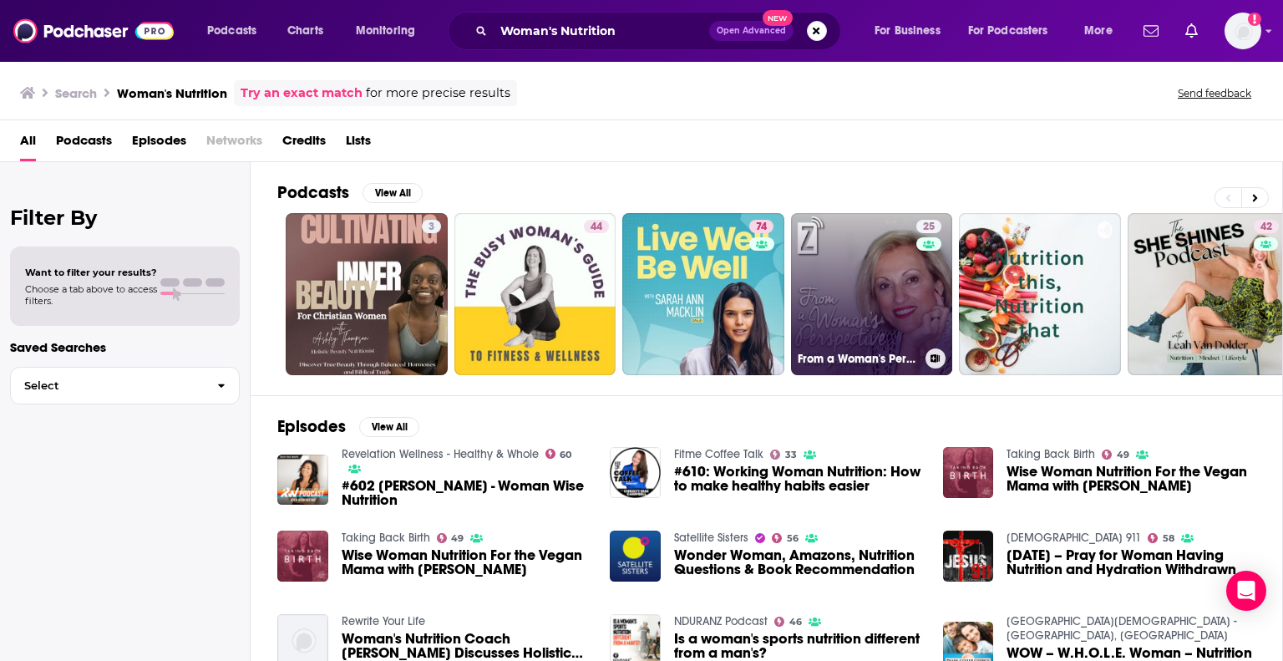
click at [849, 283] on link "25 From a Woman's Perspective with [PERSON_NAME]" at bounding box center [872, 294] width 162 height 162
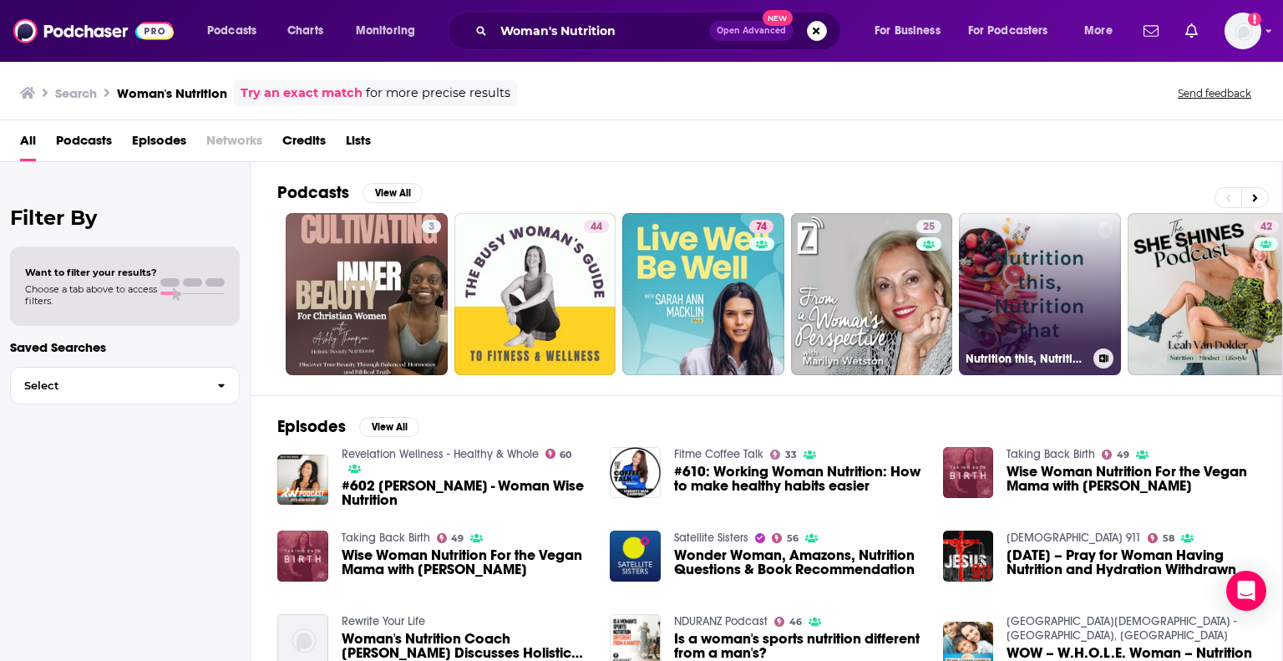
click at [1027, 280] on link "Nutrition this, Nutrition that" at bounding box center [1040, 294] width 162 height 162
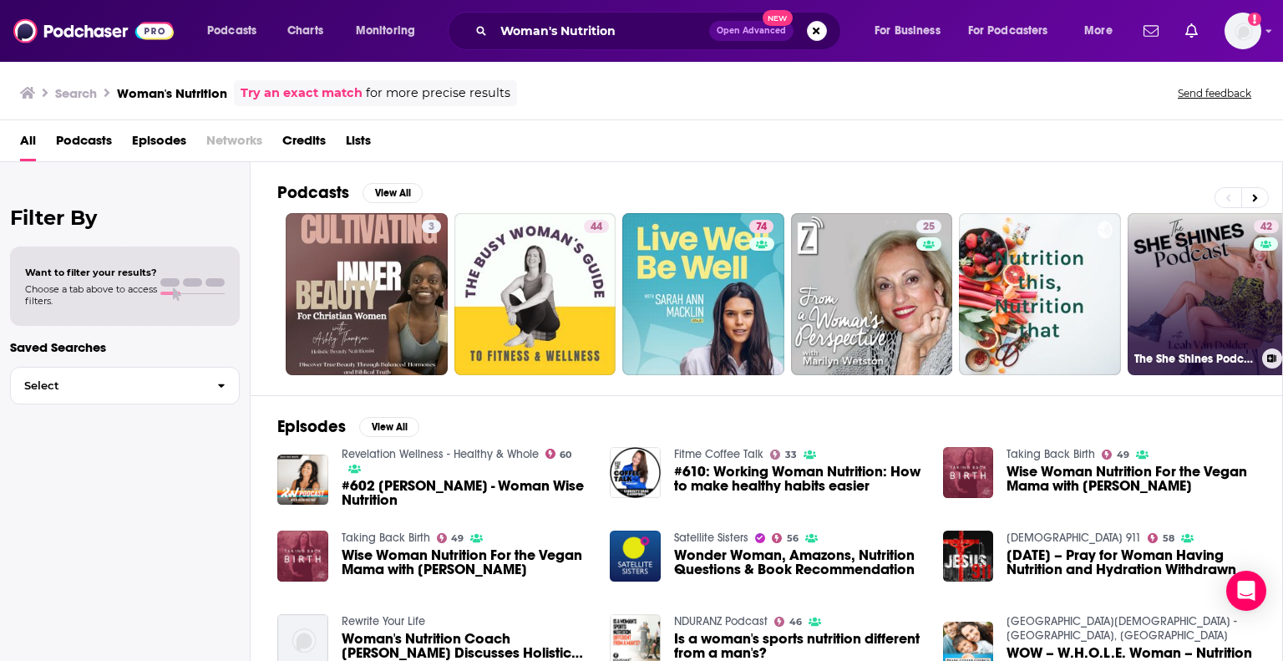
click at [1237, 275] on link "42 The She Shines Podcast | Mindset, Nutrition, Lifestyle" at bounding box center [1208, 294] width 162 height 162
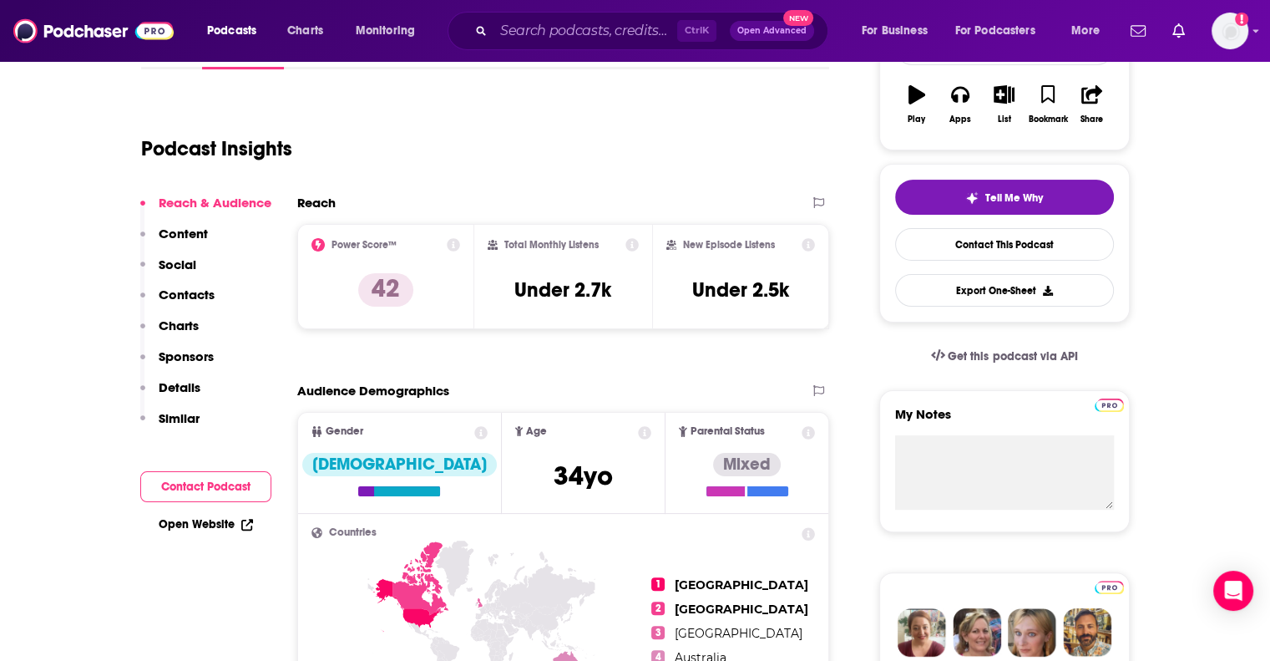
scroll to position [501, 0]
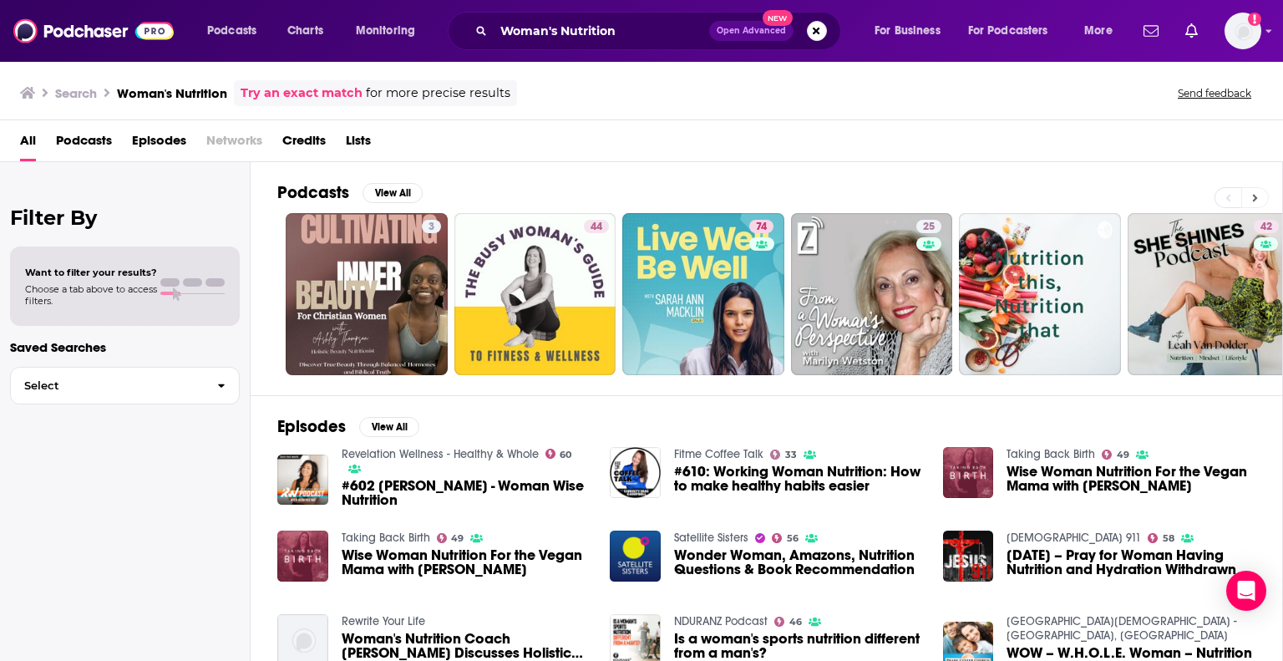
click at [1255, 187] on button at bounding box center [1255, 197] width 28 height 21
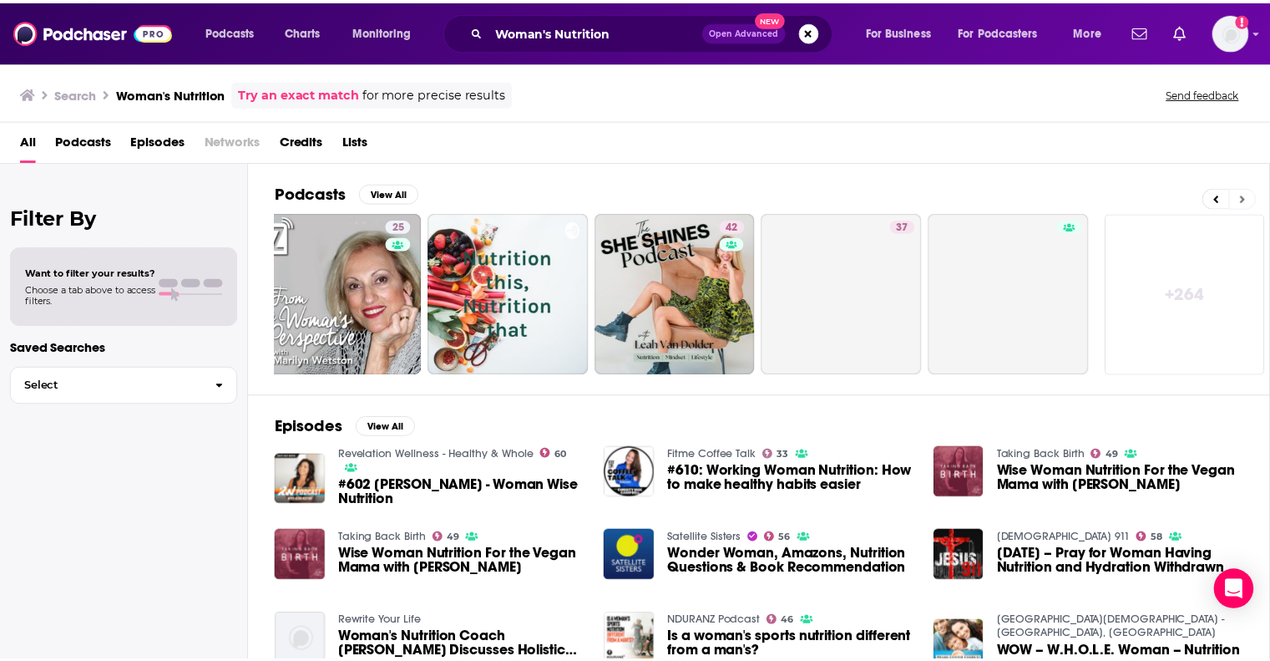
scroll to position [0, 528]
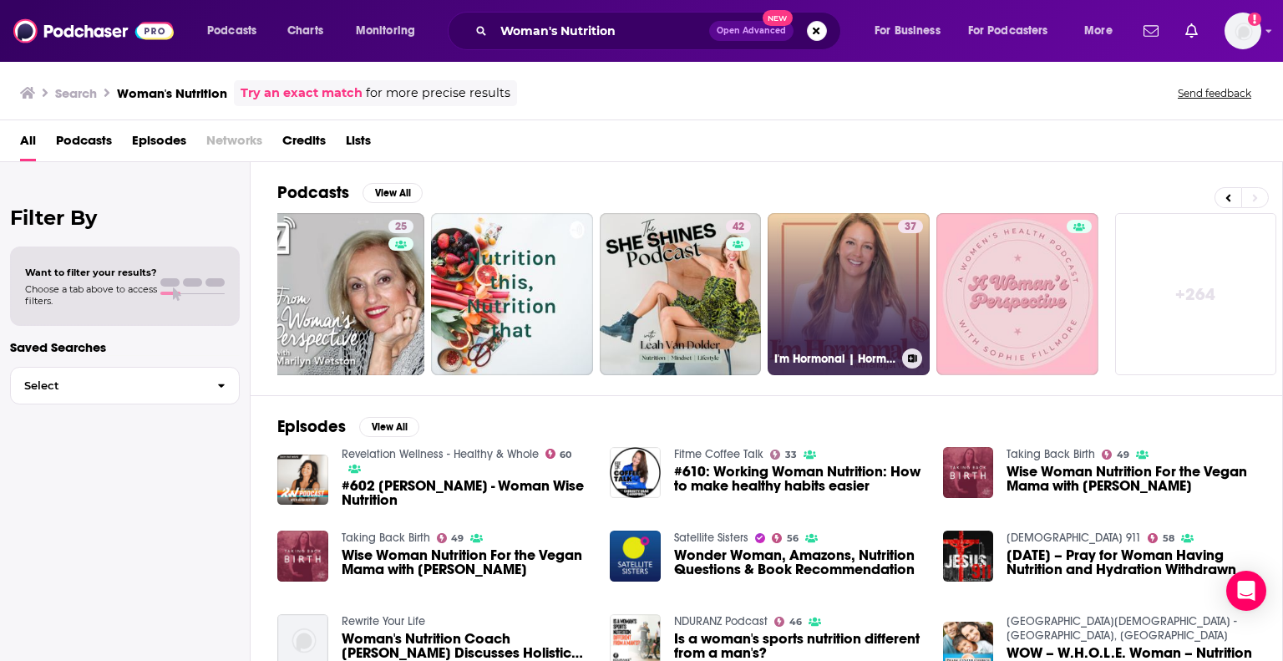
click at [829, 266] on link "37 I'm Hormonal | Hormone balance, gut health & nutrition insights" at bounding box center [848, 294] width 162 height 162
